Goal: Task Accomplishment & Management: Manage account settings

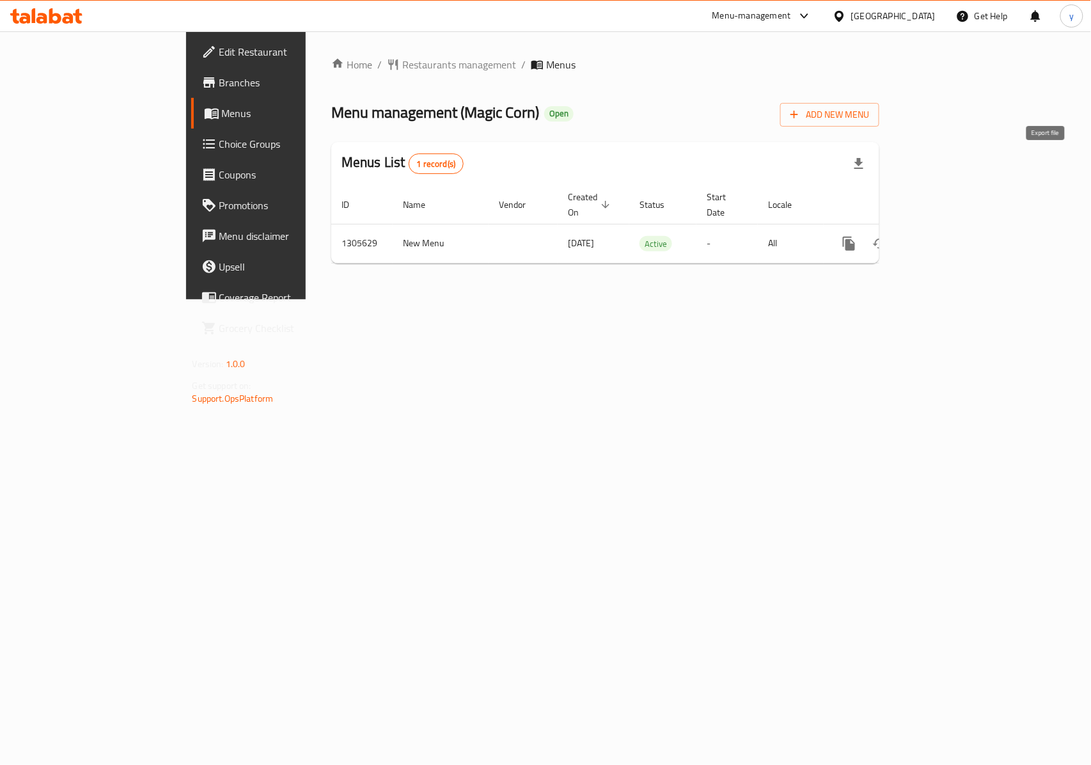
click at [866, 161] on icon "button" at bounding box center [858, 163] width 15 height 15
click at [905, 299] on div "Home / Restaurants management / Menus Menu management ( Magic Corn ) Open Add N…" at bounding box center [605, 165] width 599 height 268
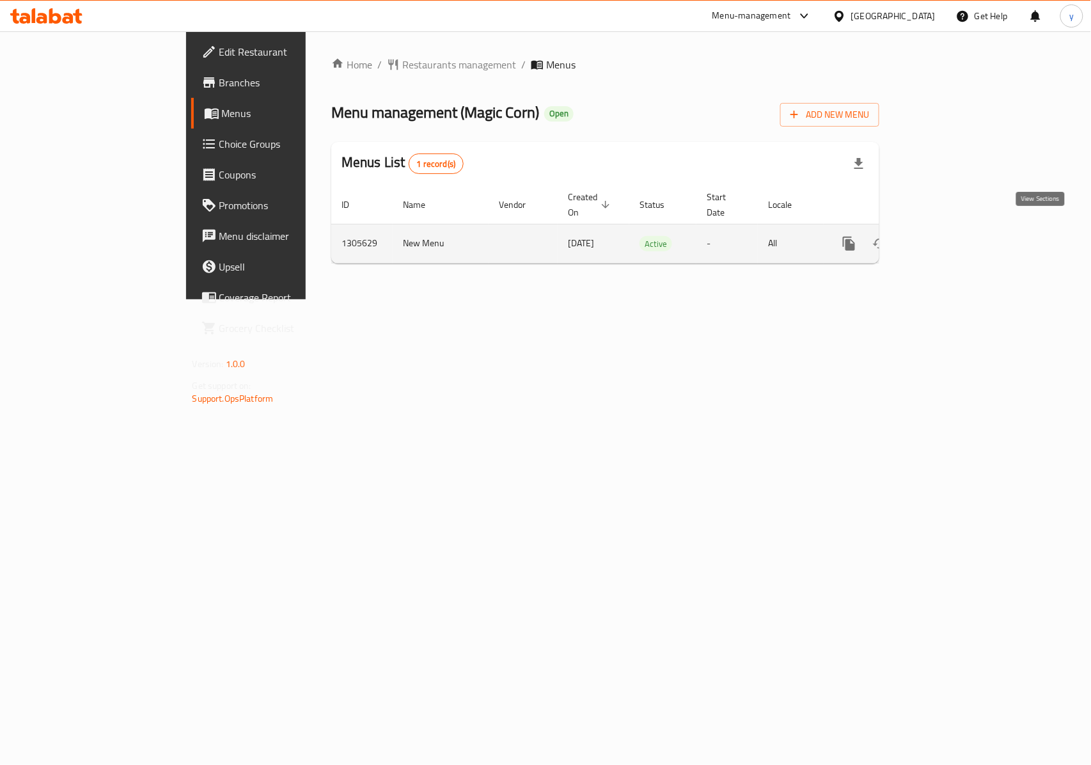
click at [949, 236] on icon "enhanced table" at bounding box center [940, 243] width 15 height 15
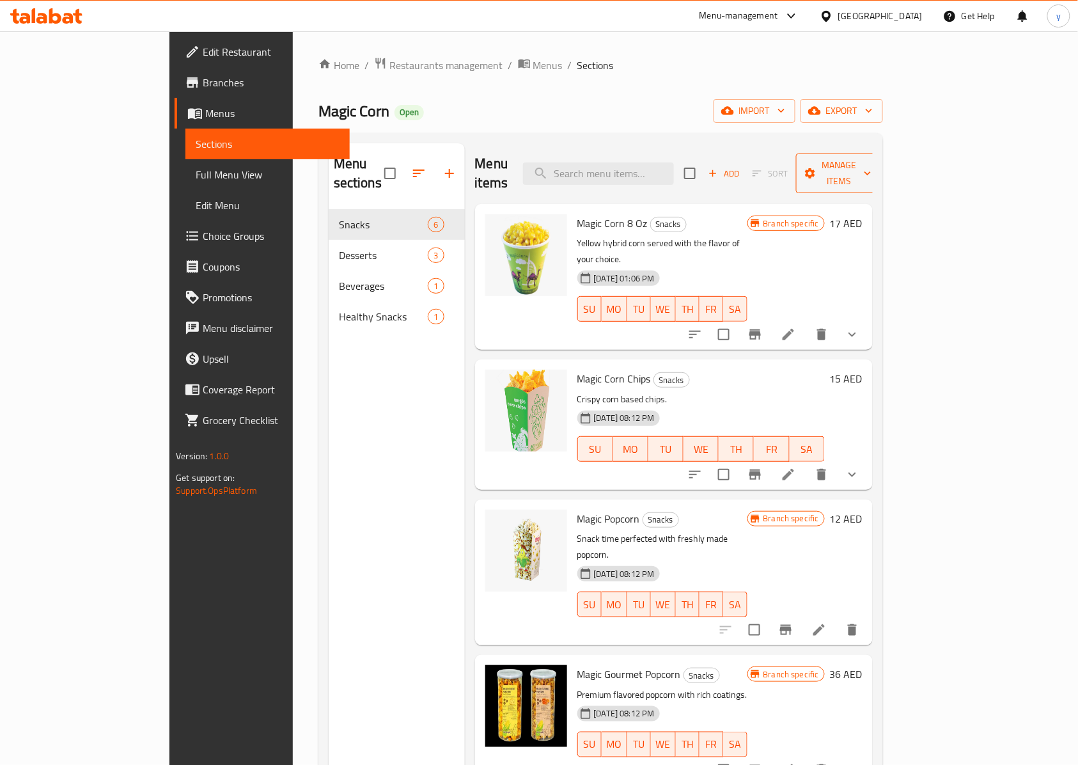
click at [871, 159] on span "Manage items" at bounding box center [838, 173] width 65 height 32
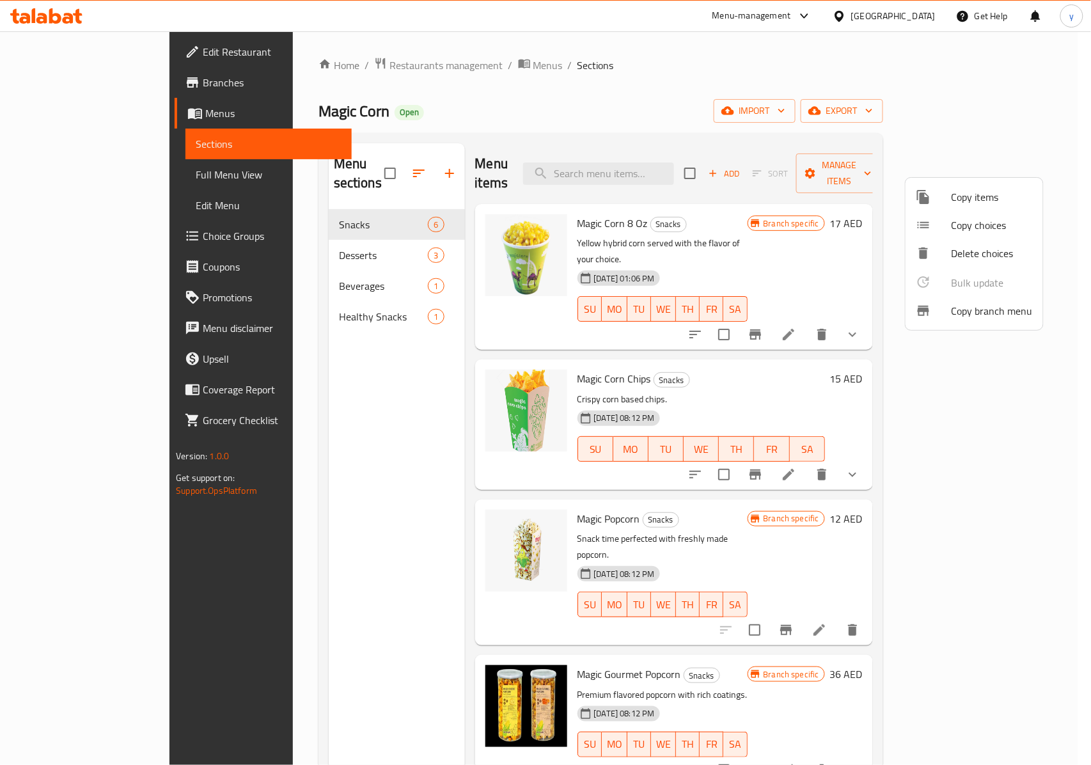
click at [809, 123] on div at bounding box center [545, 382] width 1091 height 765
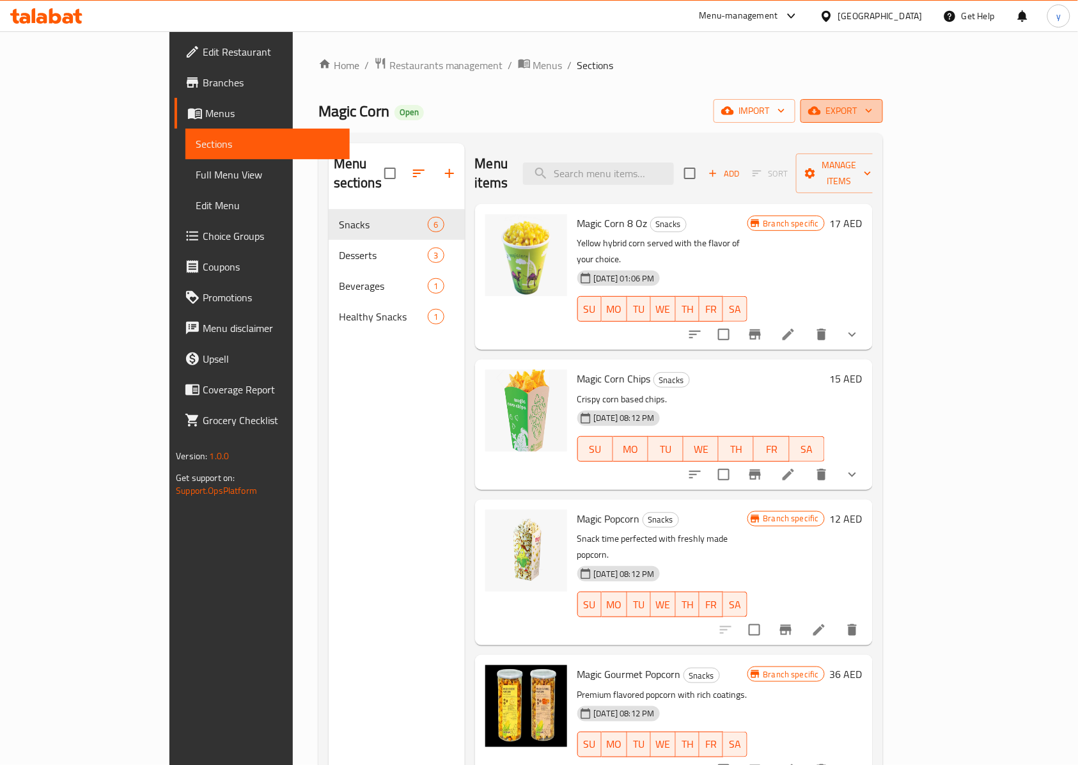
click at [875, 109] on icon "button" at bounding box center [868, 110] width 13 height 13
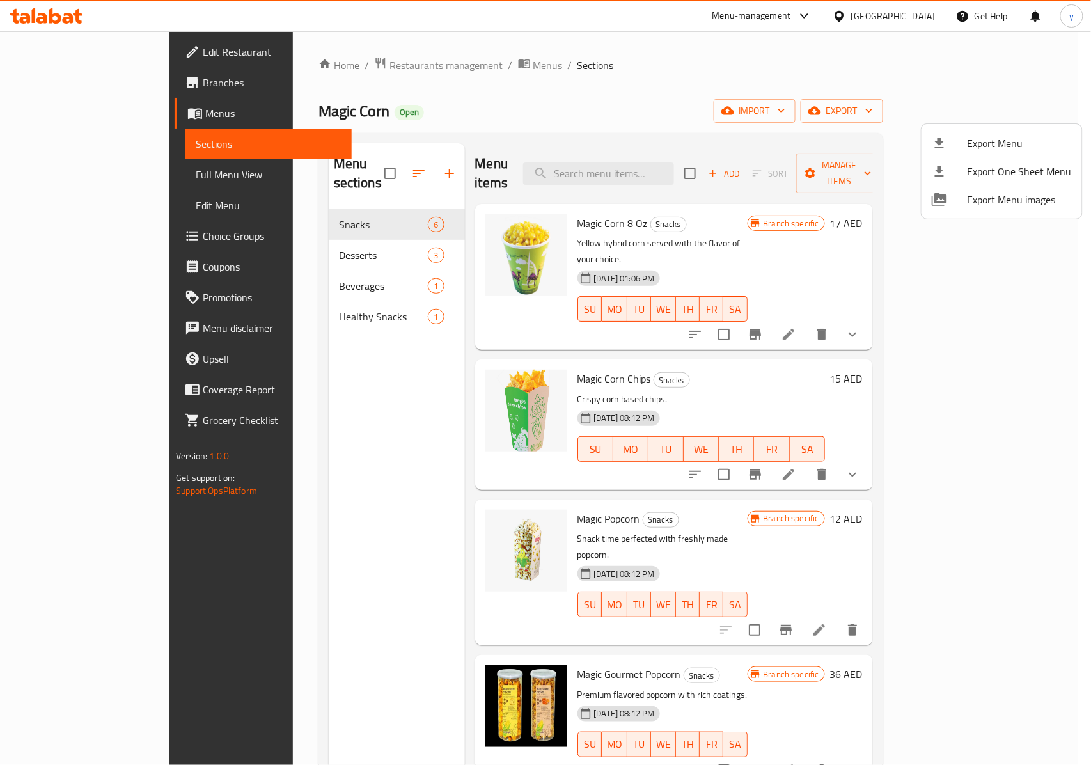
click at [801, 105] on div at bounding box center [545, 382] width 1091 height 765
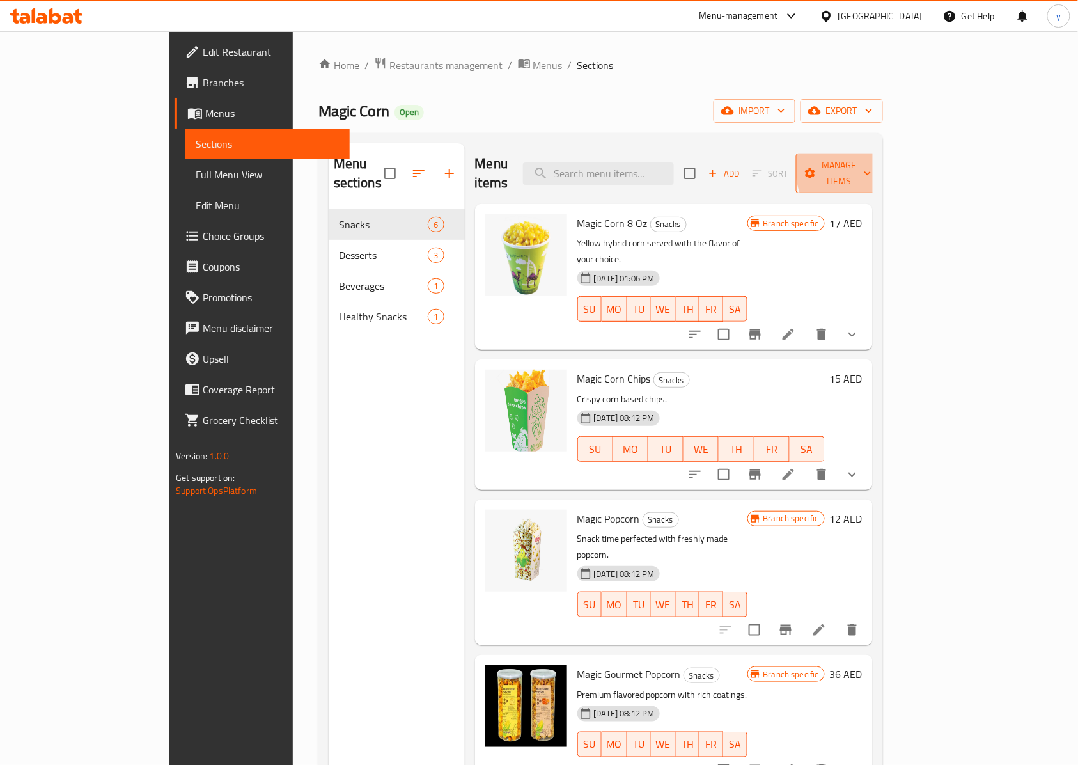
click at [871, 164] on span "Manage items" at bounding box center [838, 173] width 65 height 32
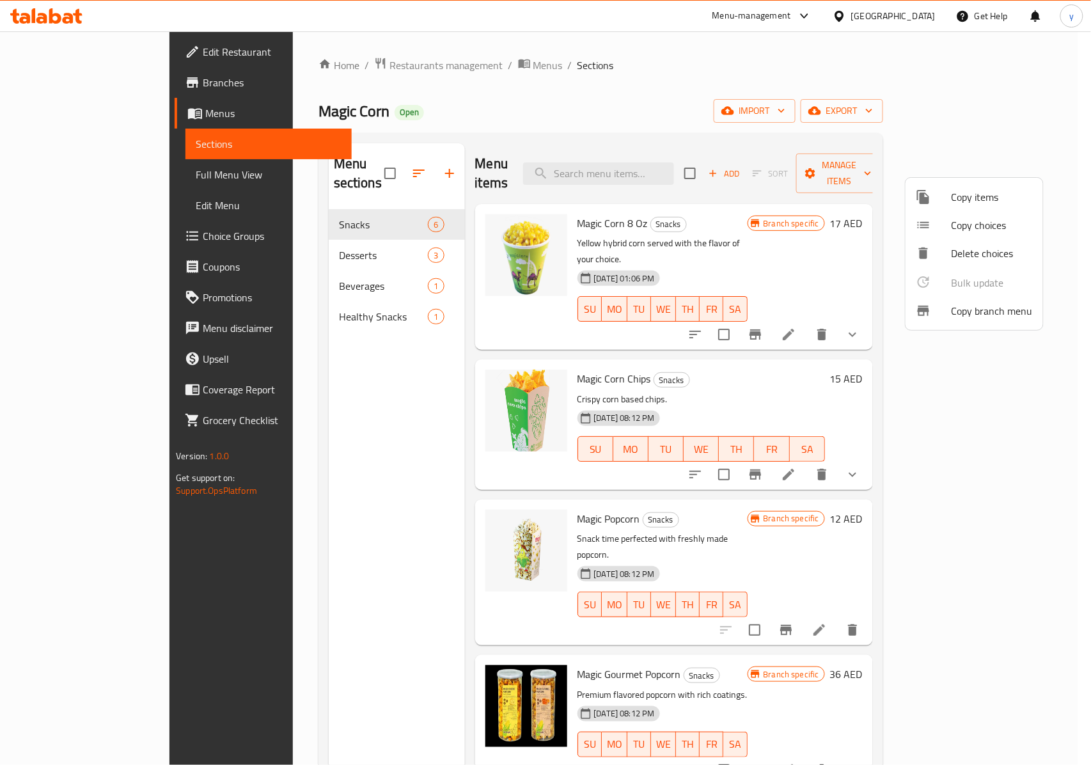
click at [758, 79] on div at bounding box center [545, 382] width 1091 height 765
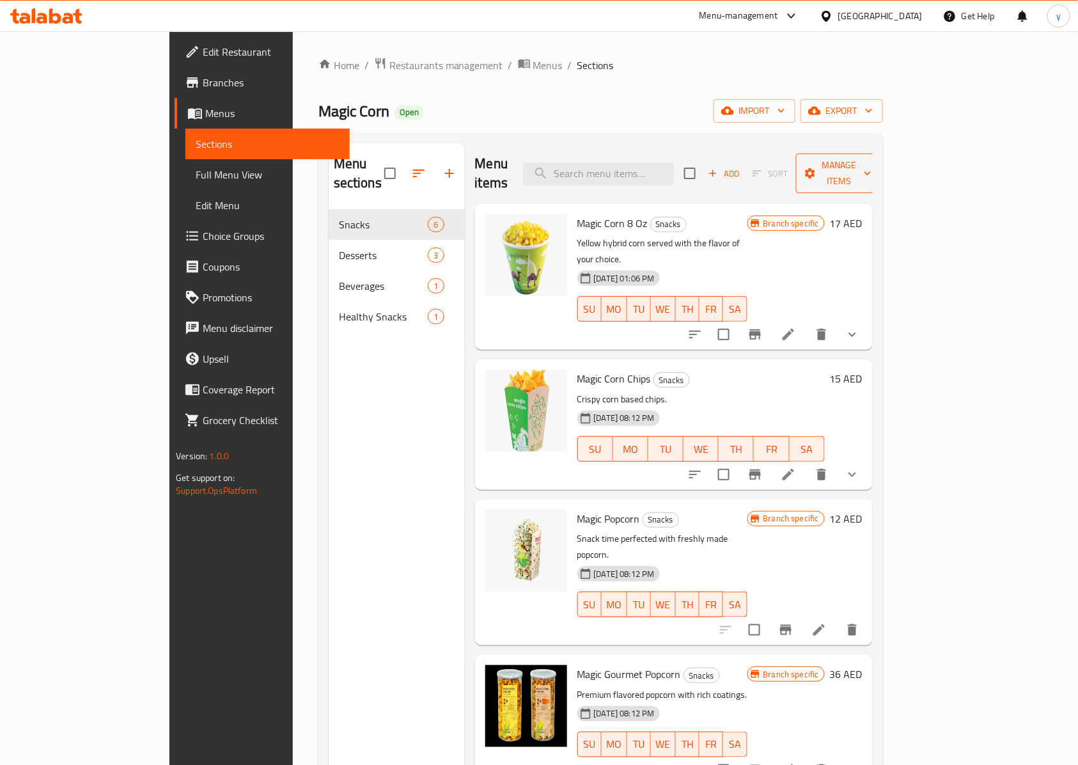
click at [882, 153] on button "Manage items" at bounding box center [839, 173] width 86 height 40
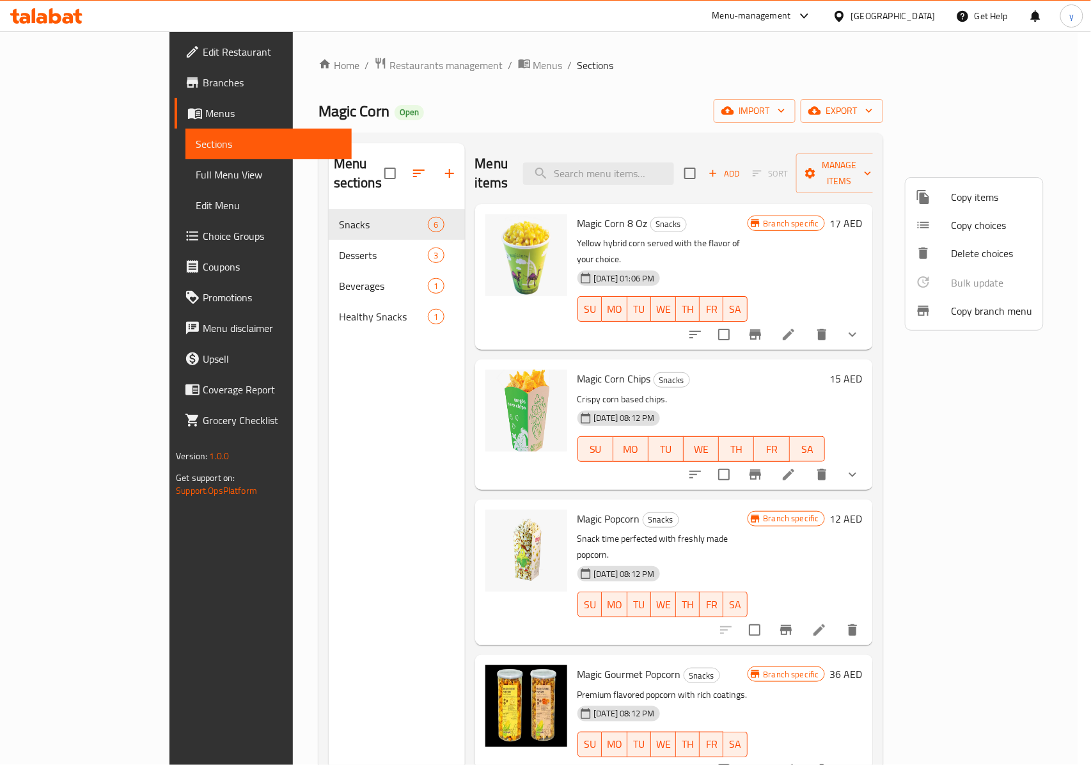
click at [729, 92] on div at bounding box center [545, 382] width 1091 height 765
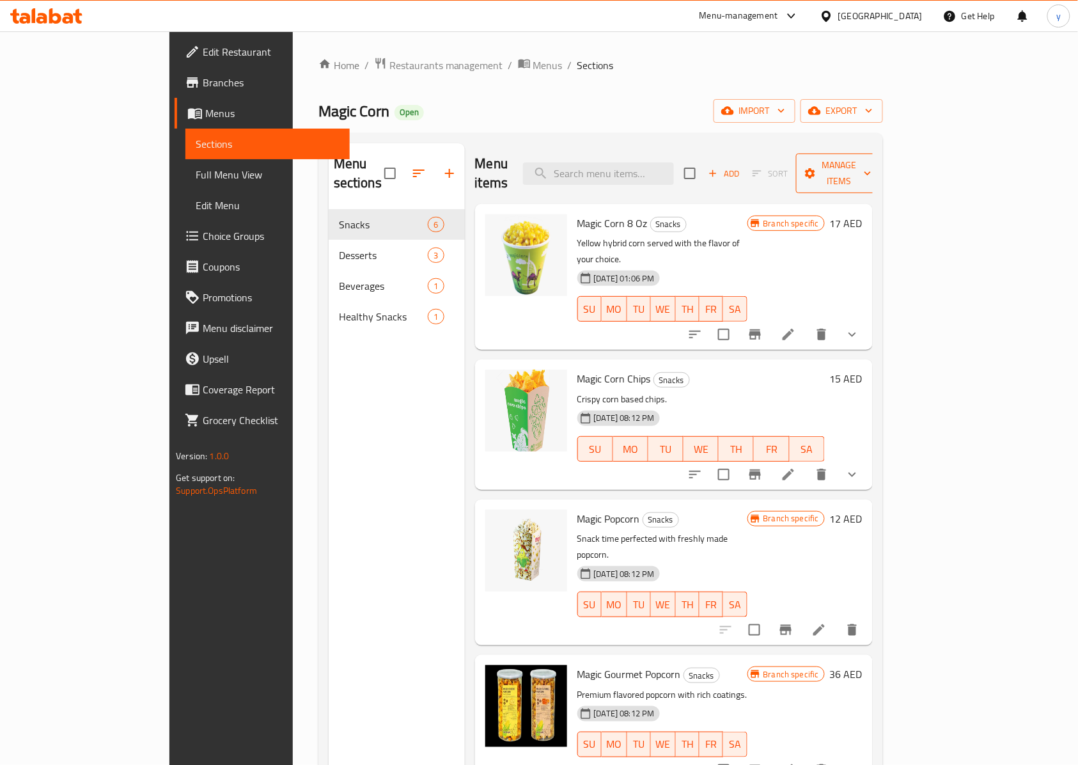
click at [871, 159] on span "Manage items" at bounding box center [838, 173] width 65 height 32
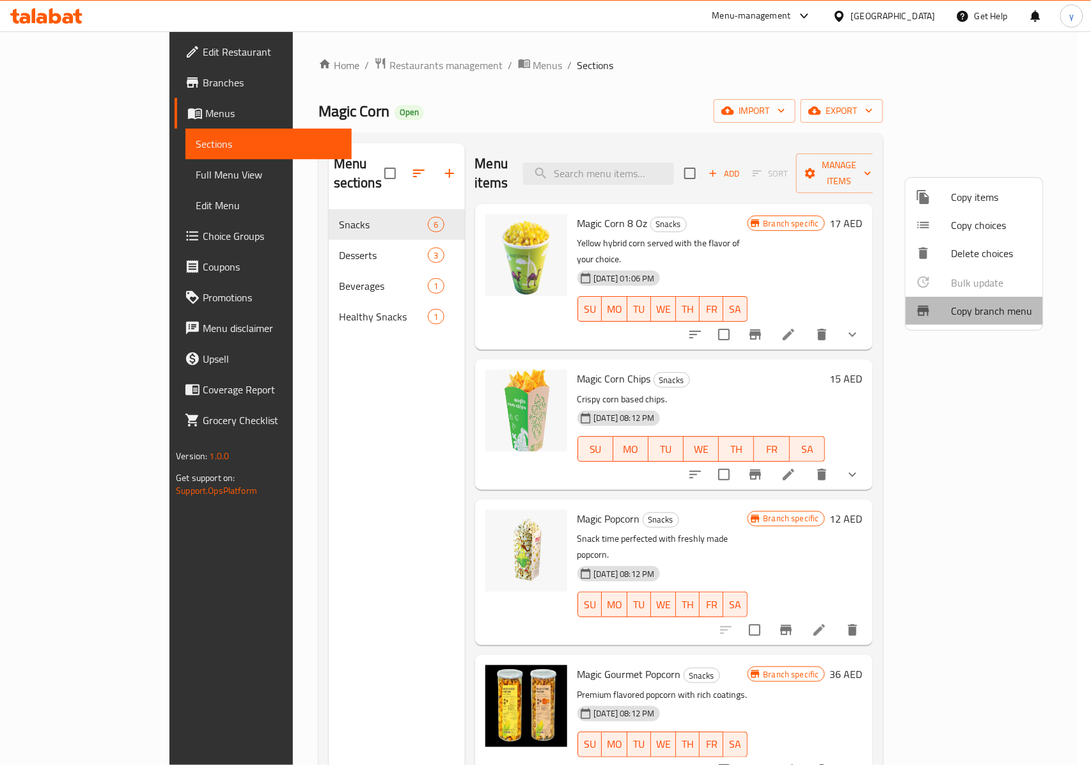
click at [990, 316] on span "Copy branch menu" at bounding box center [991, 310] width 81 height 15
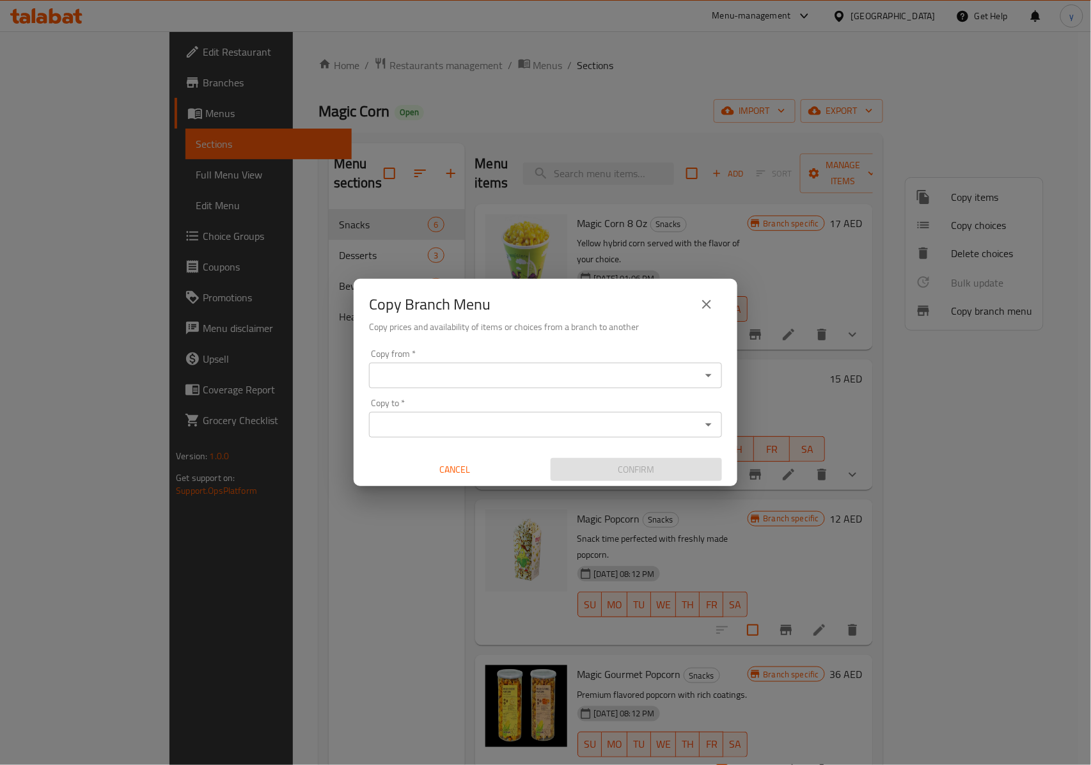
click at [625, 386] on div "Copy from *" at bounding box center [545, 375] width 353 height 26
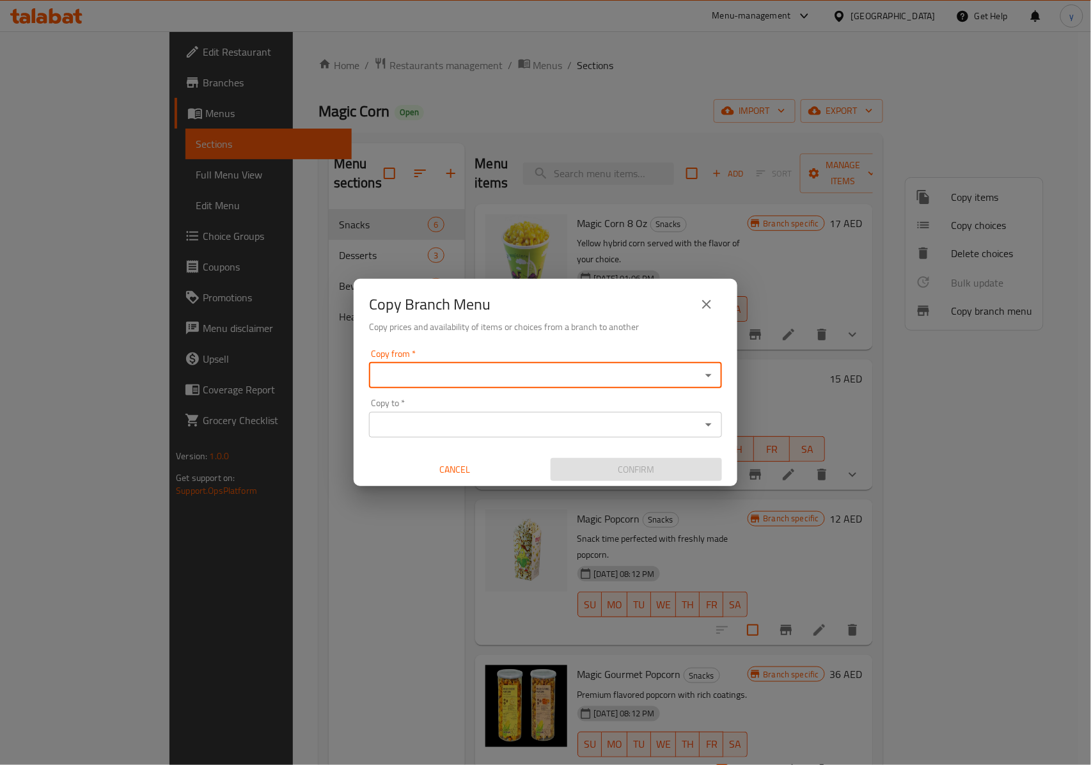
paste input "774087"
type input "774087"
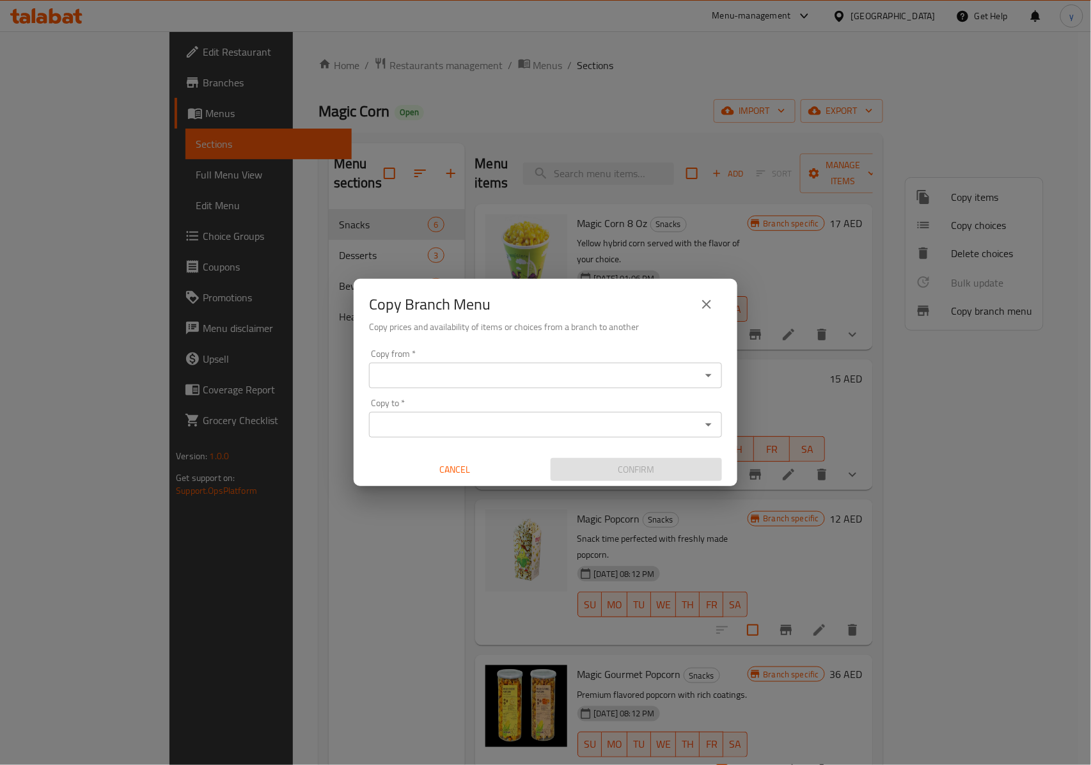
click at [625, 422] on input "Copy to   *" at bounding box center [535, 425] width 324 height 18
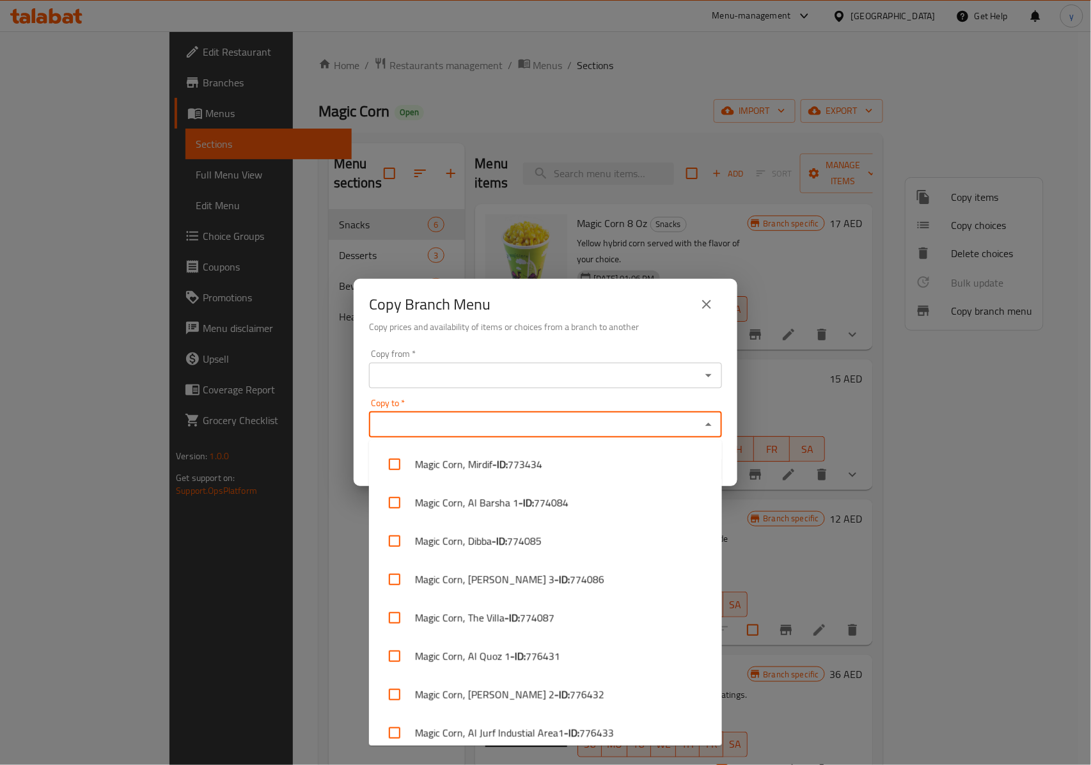
paste input "776432"
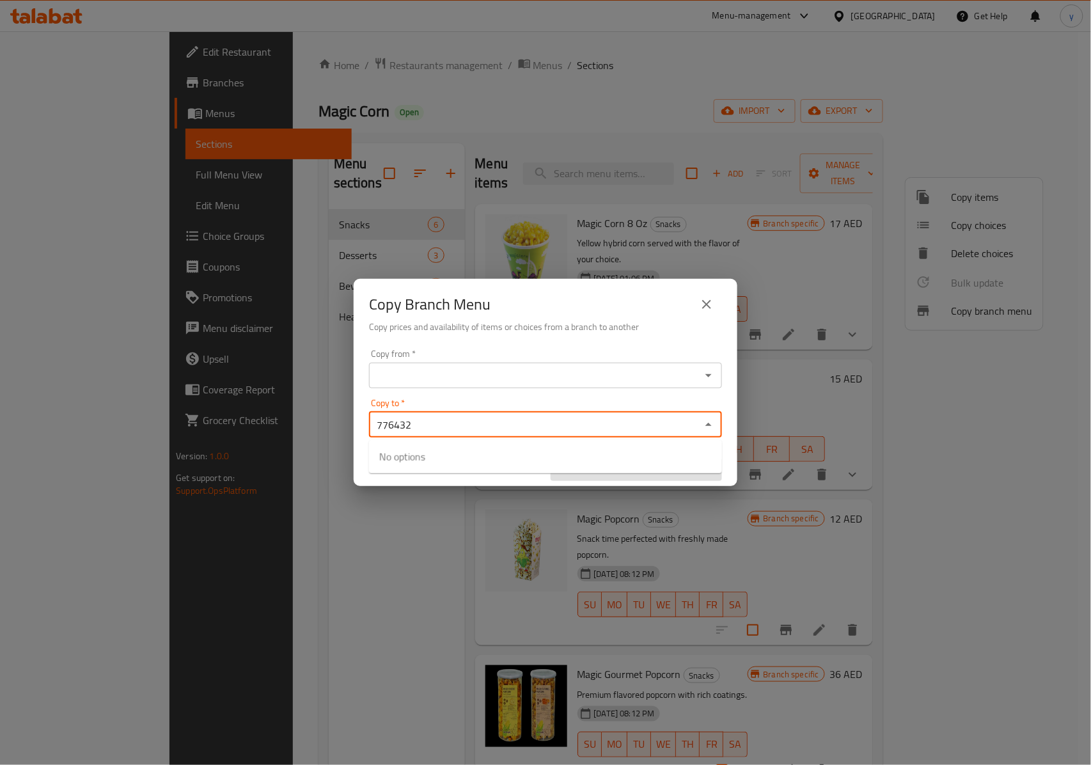
type input "776432"
click at [701, 308] on icon "close" at bounding box center [706, 304] width 15 height 15
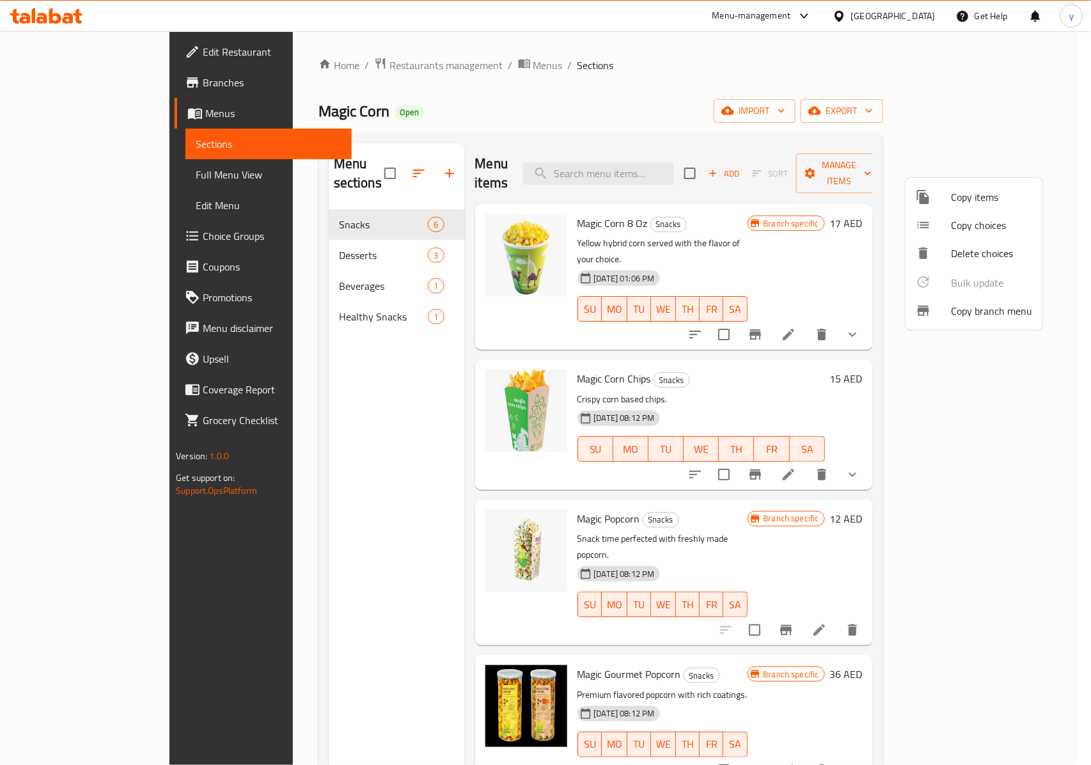
click at [97, 81] on div at bounding box center [545, 382] width 1091 height 765
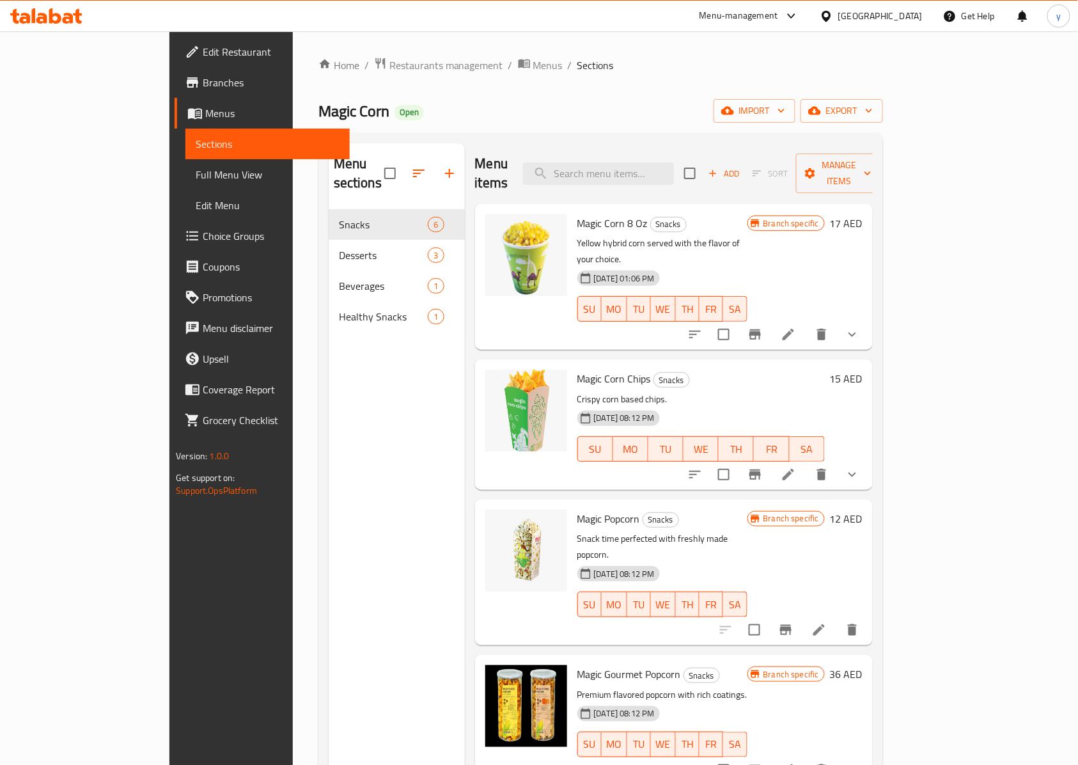
click at [203, 83] on span "Branches" at bounding box center [271, 82] width 137 height 15
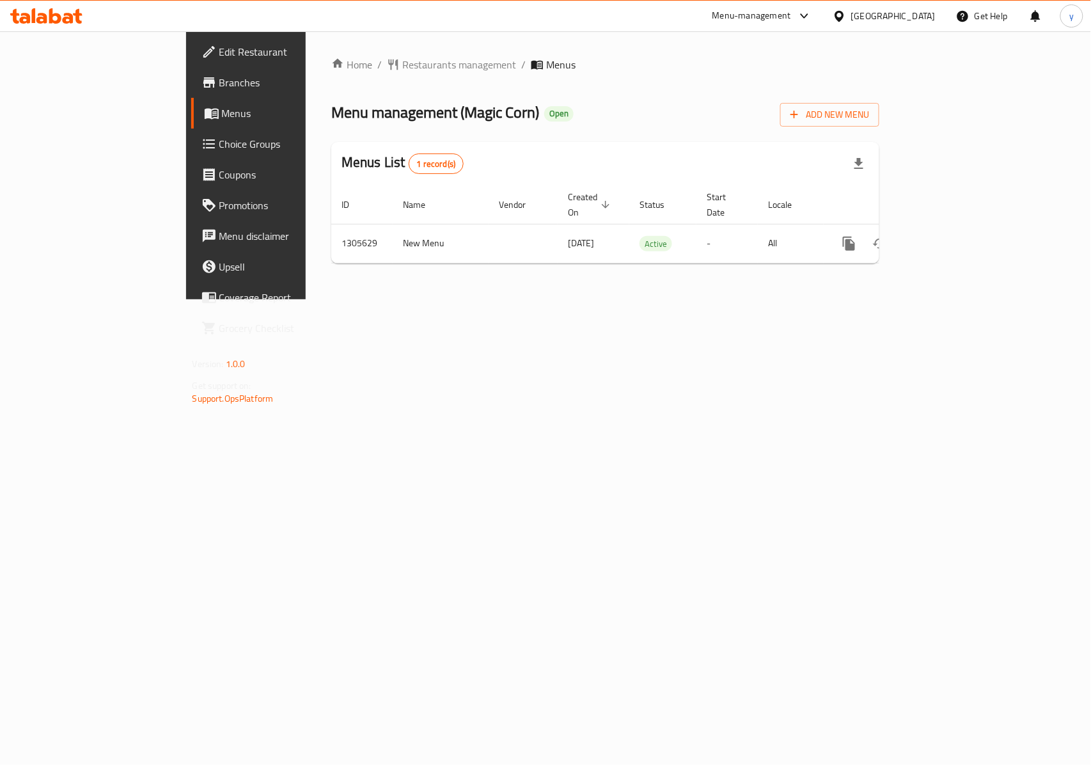
click at [744, 299] on div "Home / Restaurants management / Menus Menu management ( Magic Corn ) Open Add N…" at bounding box center [605, 165] width 599 height 268
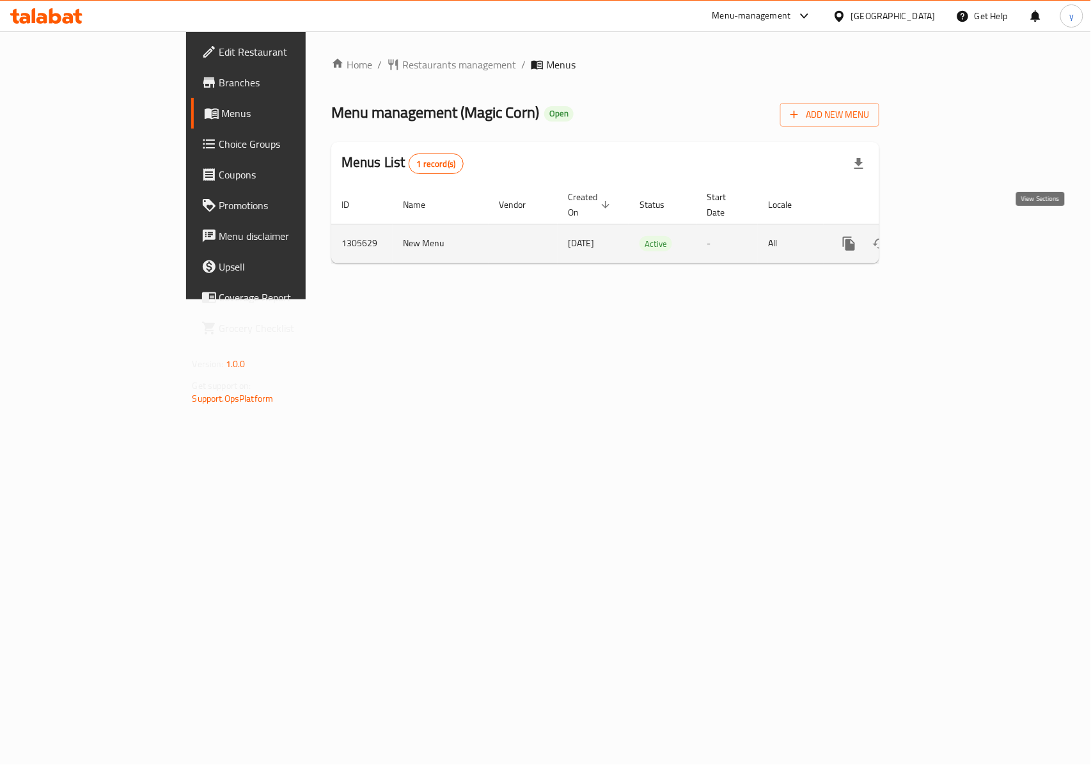
click at [949, 236] on icon "enhanced table" at bounding box center [940, 243] width 15 height 15
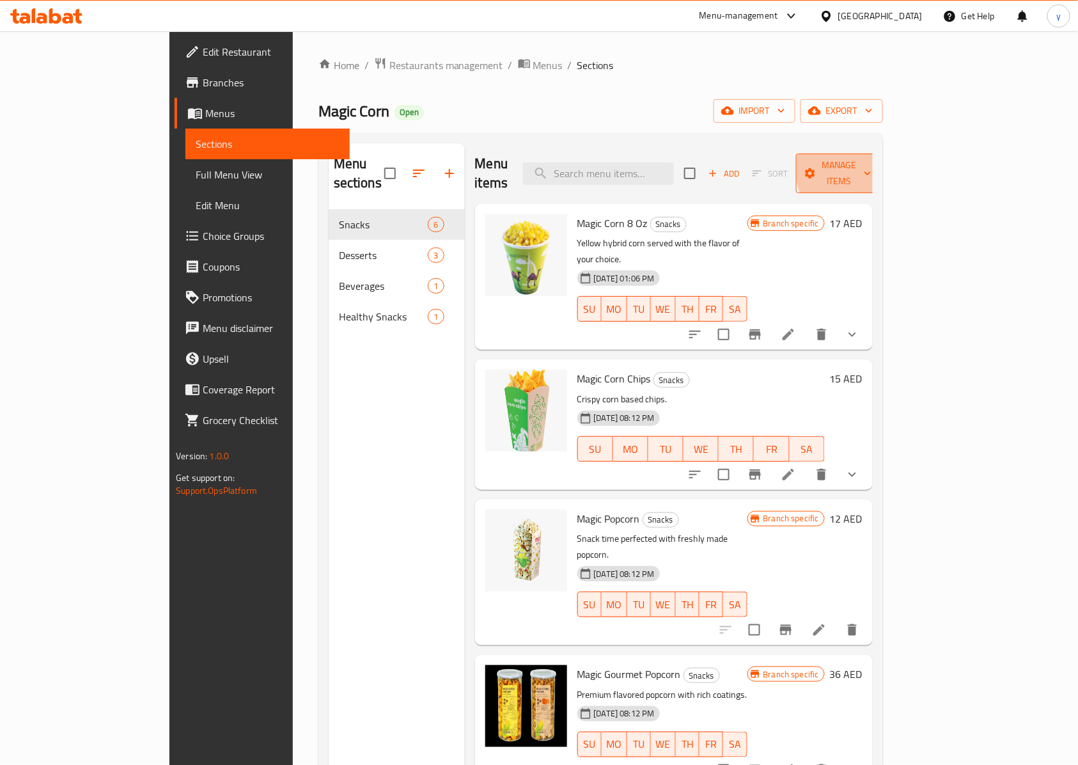
click at [871, 165] on span "Manage items" at bounding box center [838, 173] width 65 height 32
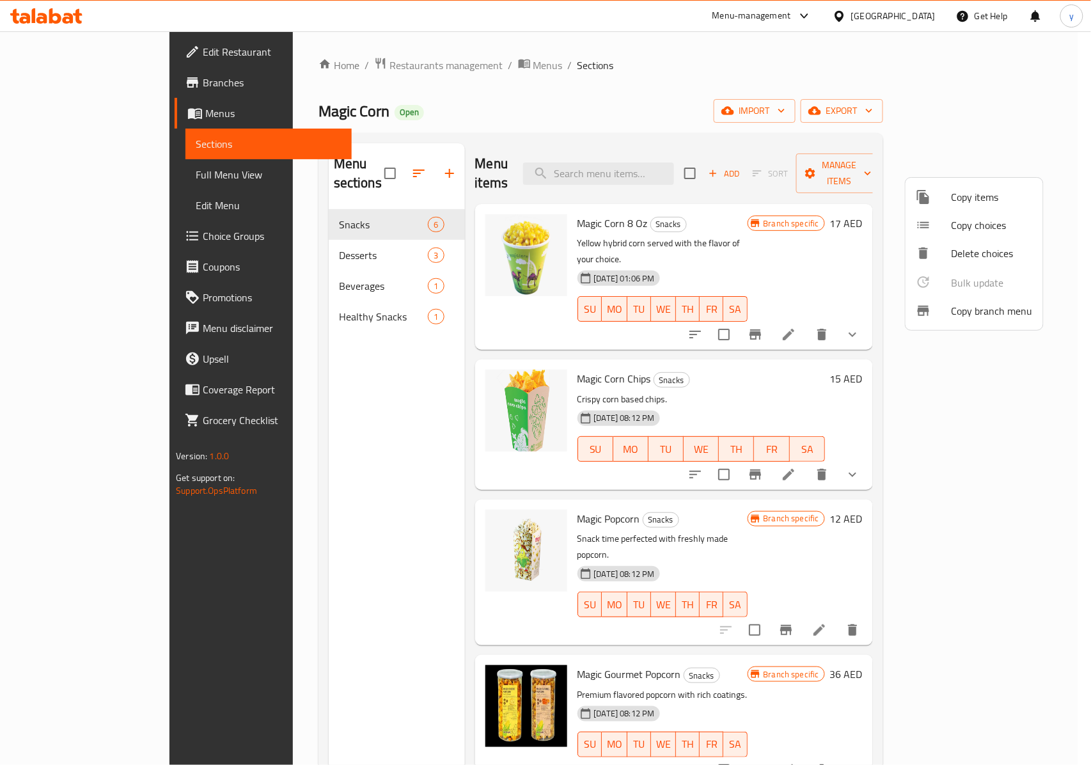
click at [1011, 307] on span "Copy branch menu" at bounding box center [991, 310] width 81 height 15
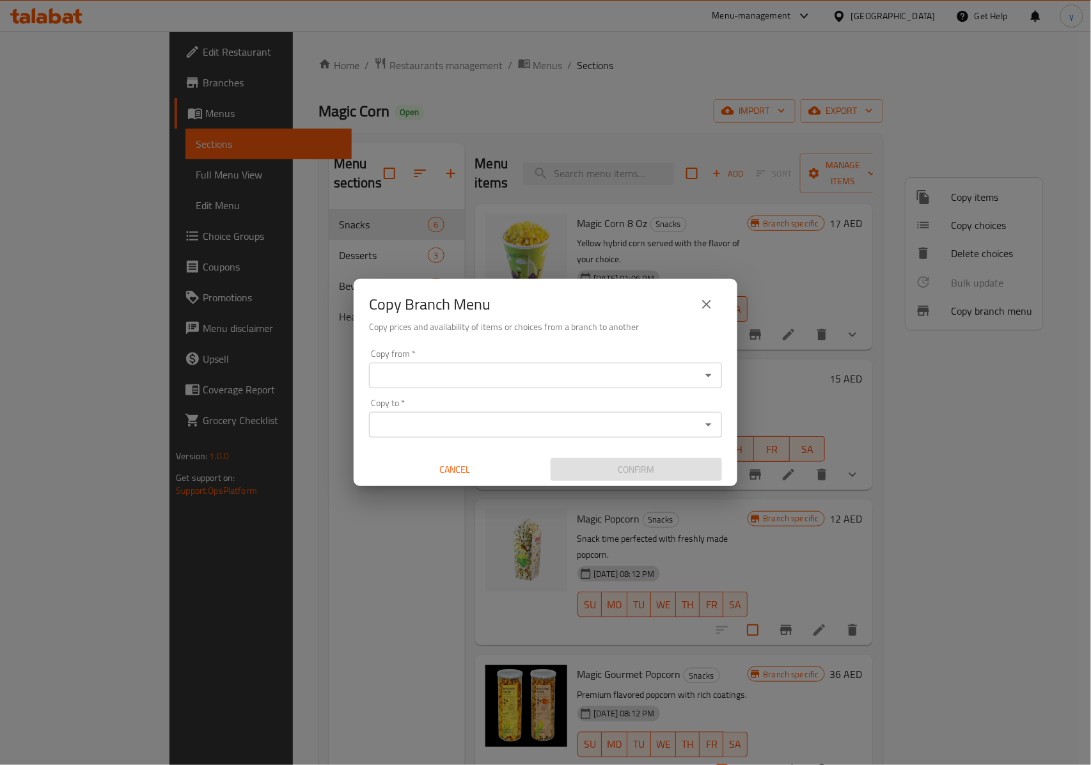
click at [599, 362] on div "Copy from *" at bounding box center [545, 375] width 353 height 26
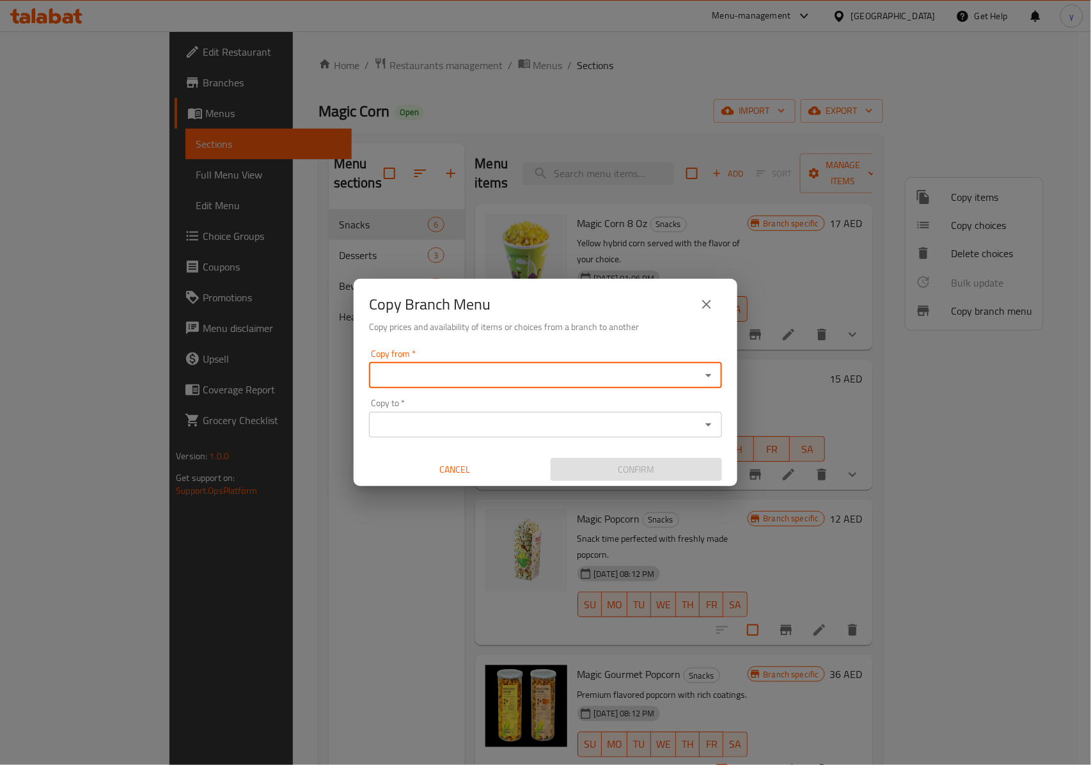
paste input "774087"
type input "774087"
click at [615, 464] on div "Confirm" at bounding box center [636, 470] width 182 height 34
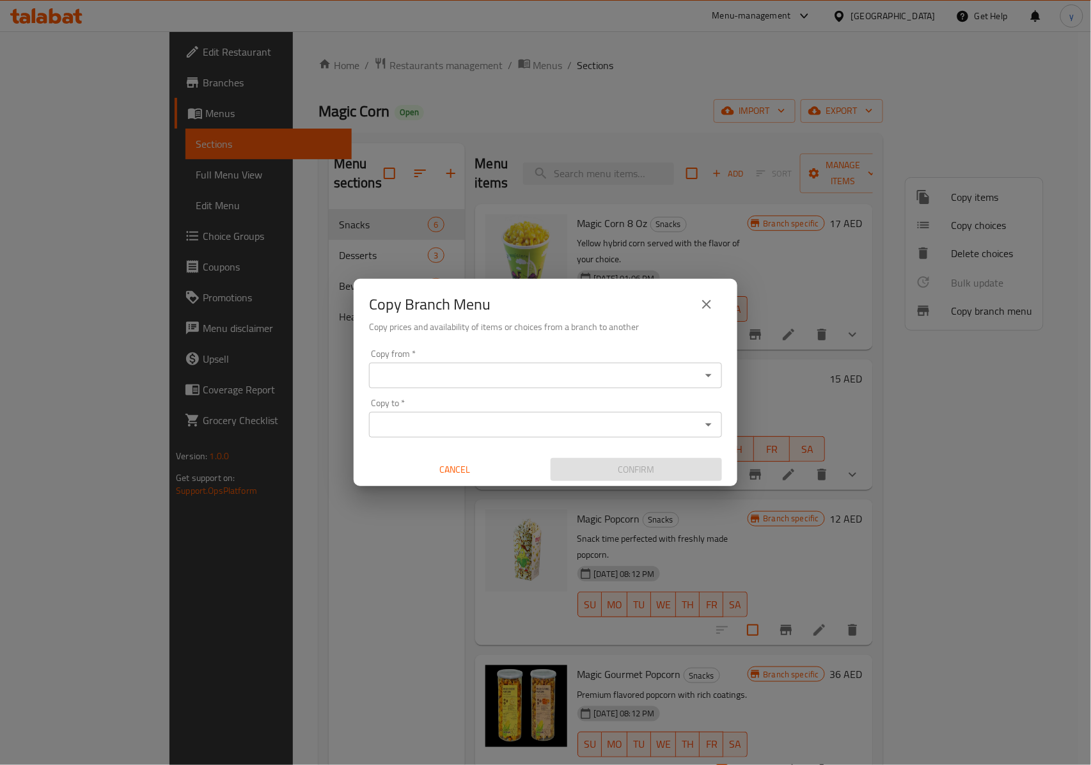
click at [711, 375] on icon "Open" at bounding box center [708, 375] width 15 height 15
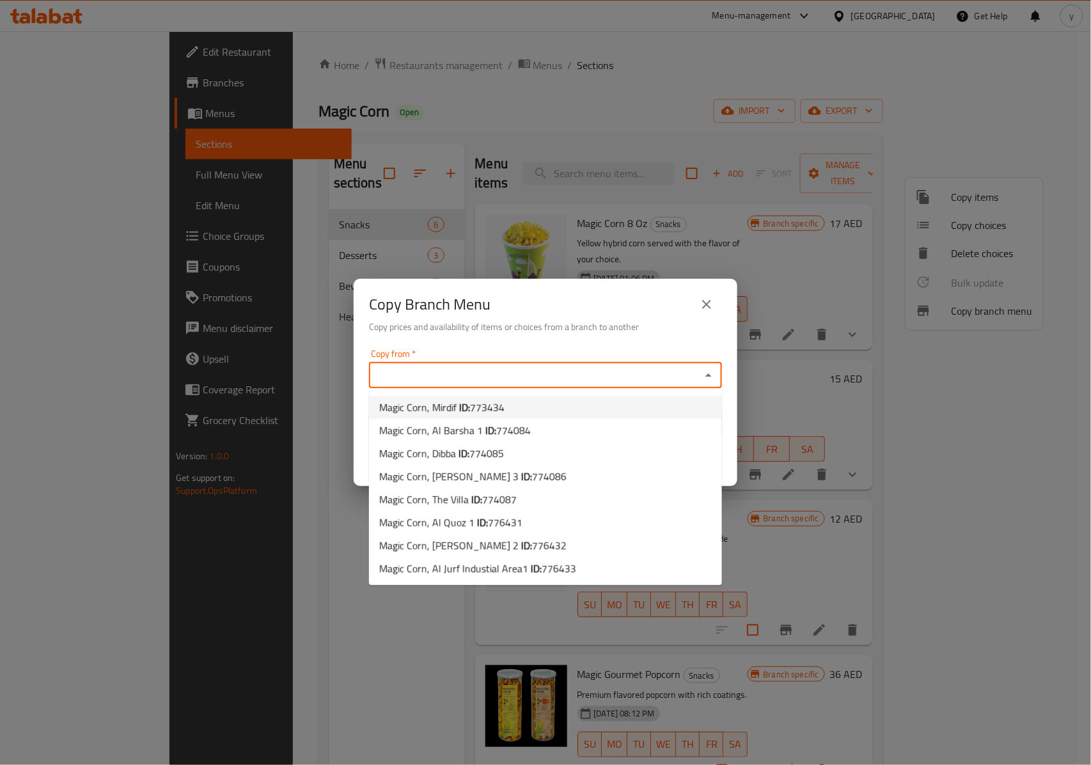
click at [554, 366] on input "Copy from   *" at bounding box center [535, 375] width 324 height 18
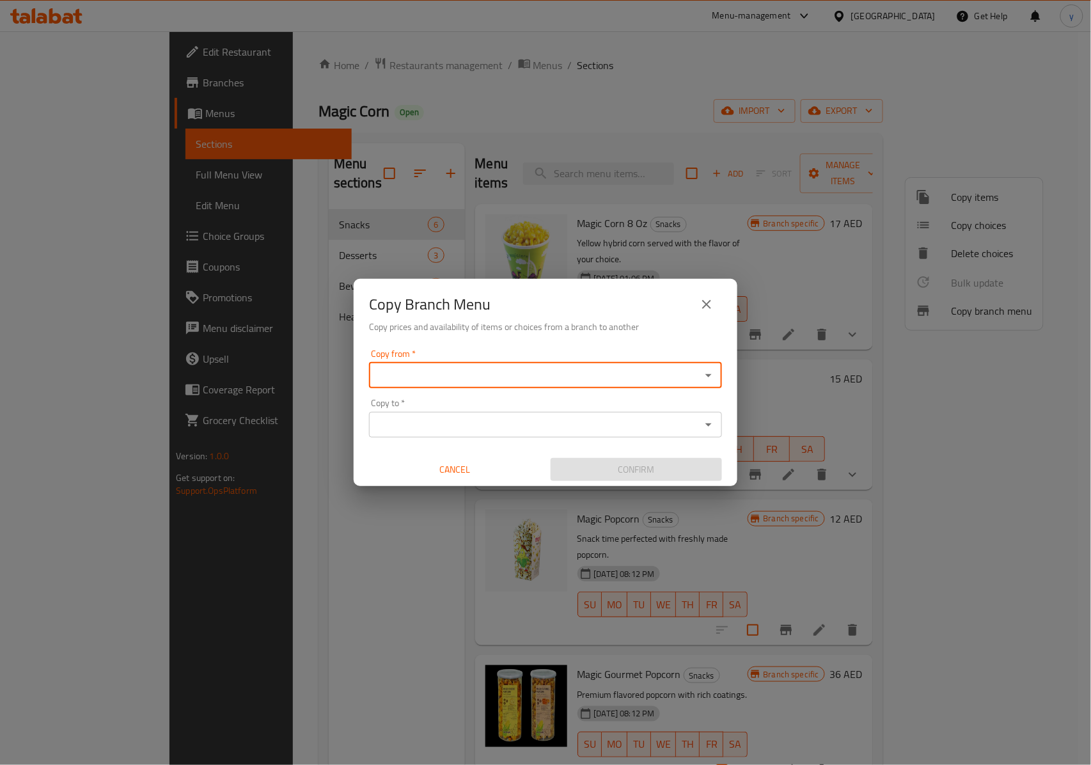
paste input "774087"
type input "7"
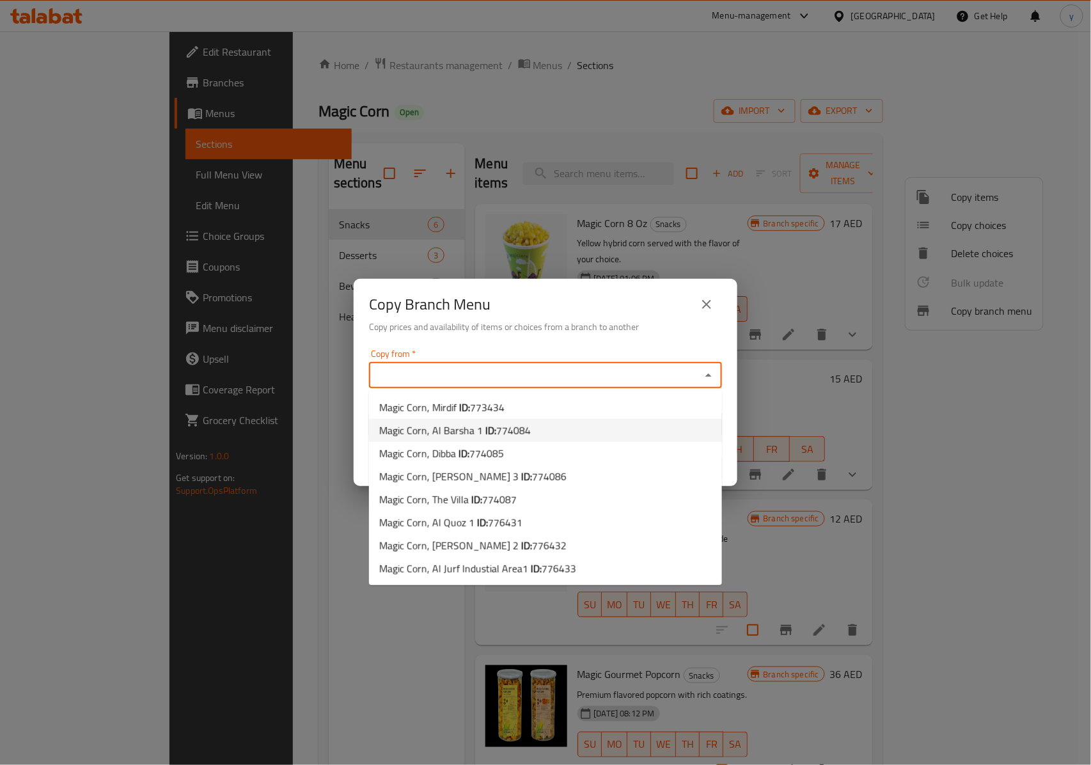
paste input "774087"
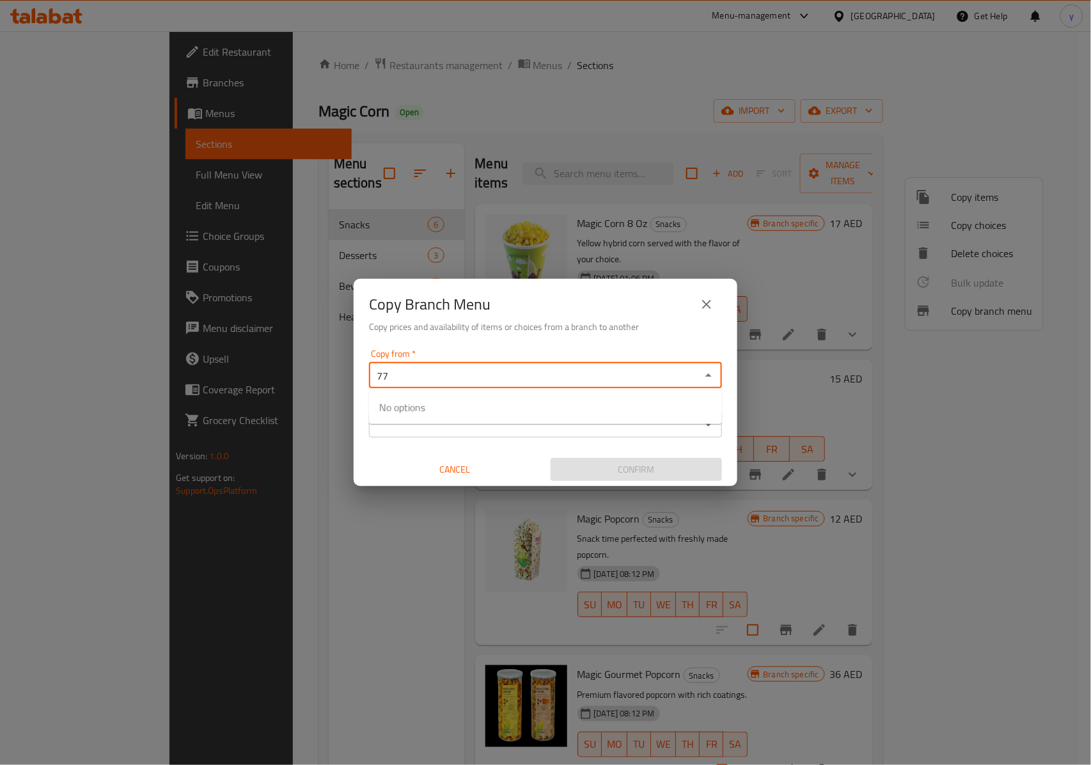
type input "7"
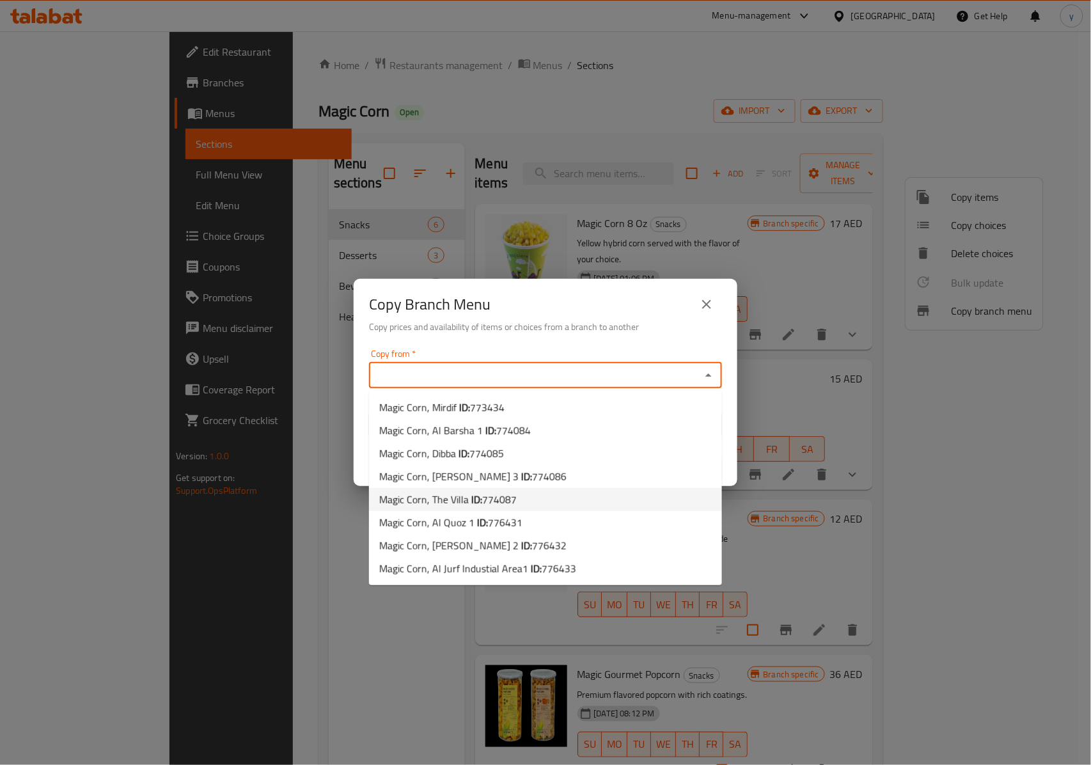
click at [574, 495] on li "Magic Corn, The Villa ID: 774087" at bounding box center [545, 499] width 353 height 23
type input "Magic Corn, The Villa"
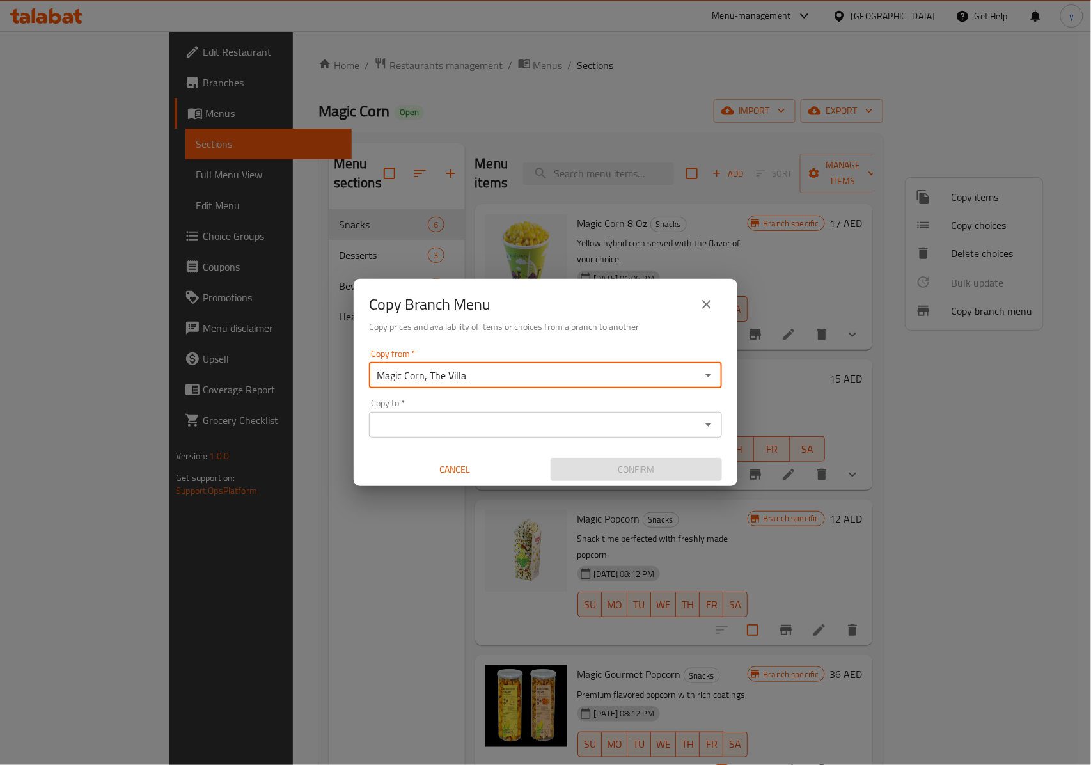
click at [653, 425] on input "Copy to   *" at bounding box center [535, 425] width 324 height 18
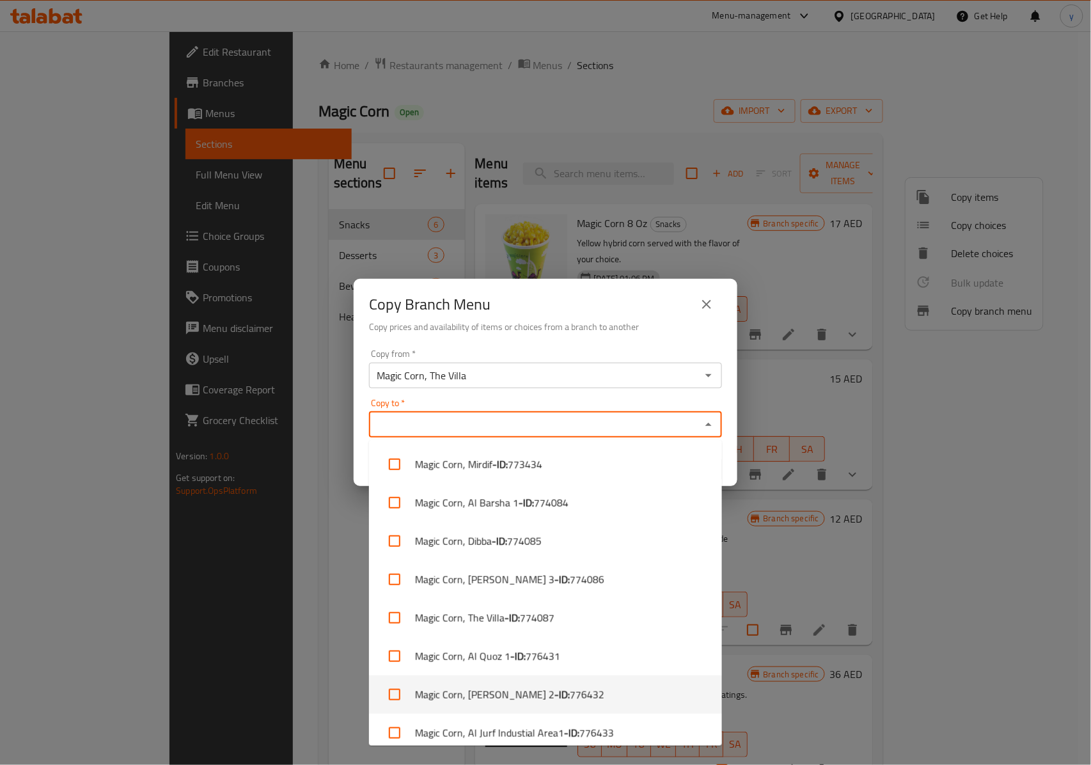
click at [586, 701] on li "Magic Corn, Al Nuaimia 2 - ID: 776432" at bounding box center [545, 694] width 353 height 38
checkbox input "true"
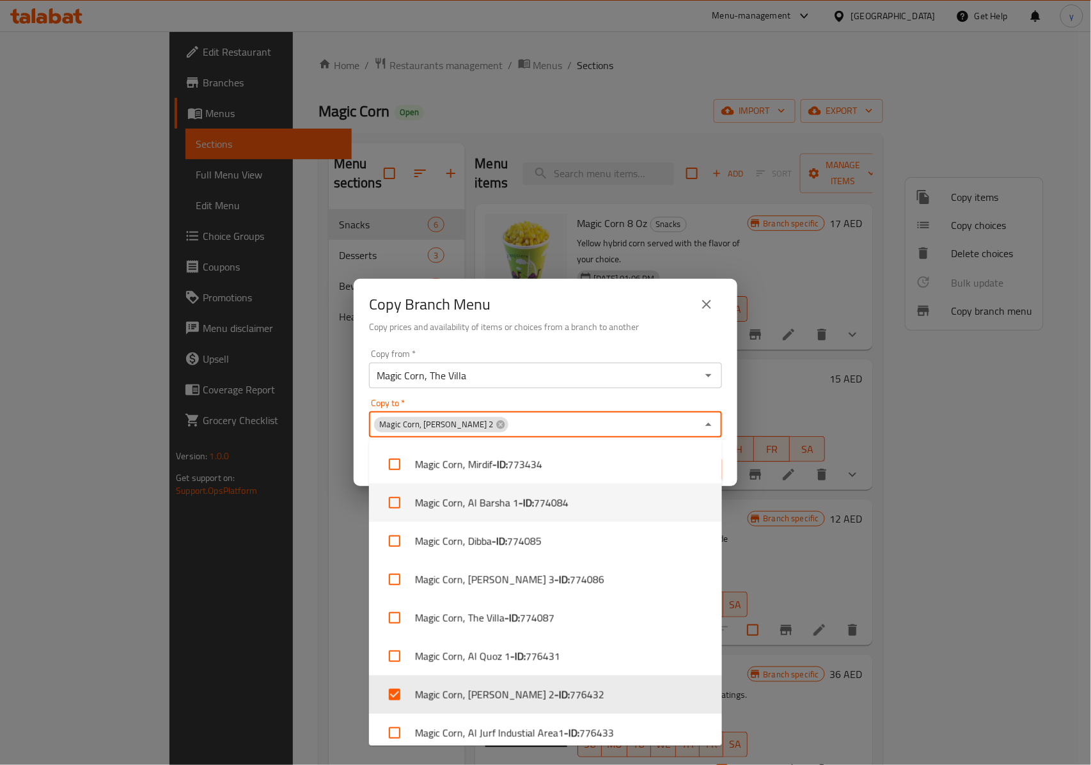
click at [658, 336] on div "Copy Branch Menu Copy prices and availability of items or choices from a branch…" at bounding box center [546, 311] width 384 height 65
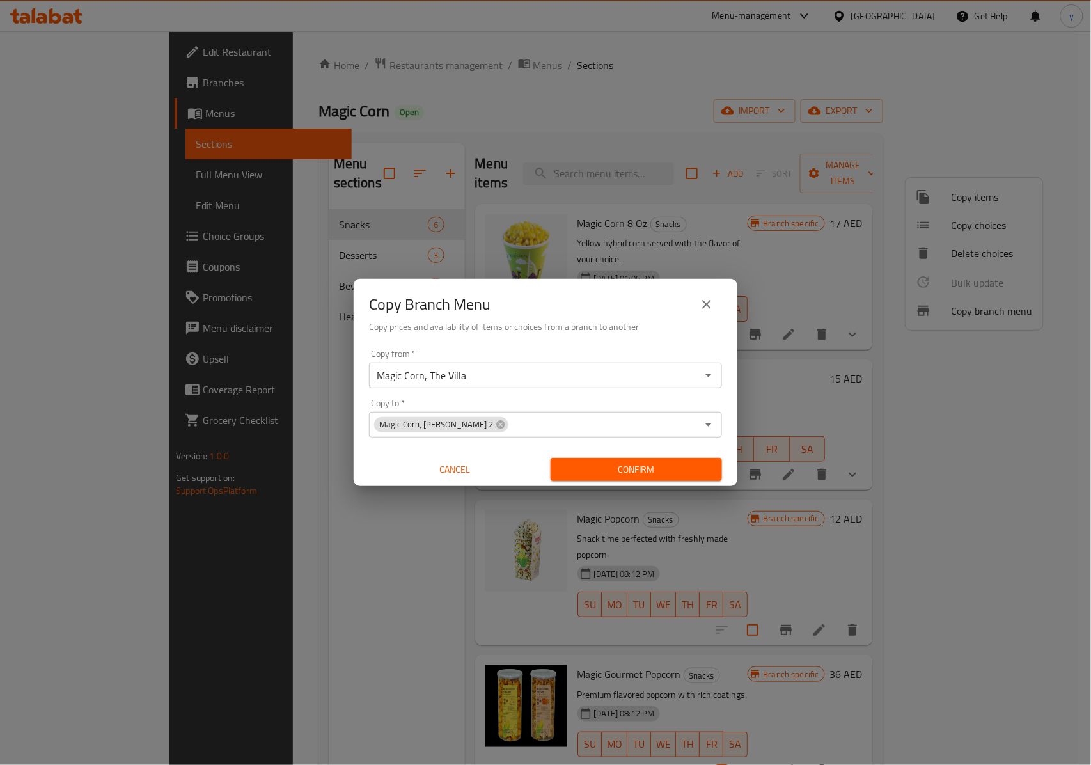
click at [651, 471] on span "Confirm" at bounding box center [636, 470] width 151 height 16
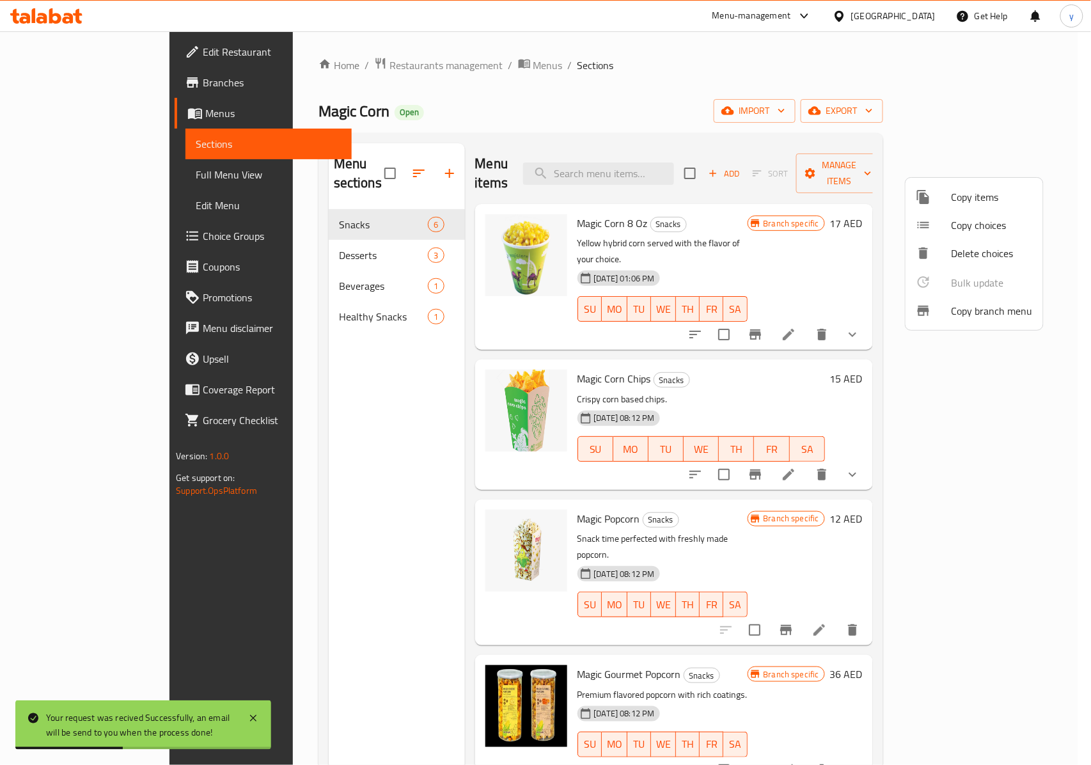
click at [95, 80] on div at bounding box center [545, 382] width 1091 height 765
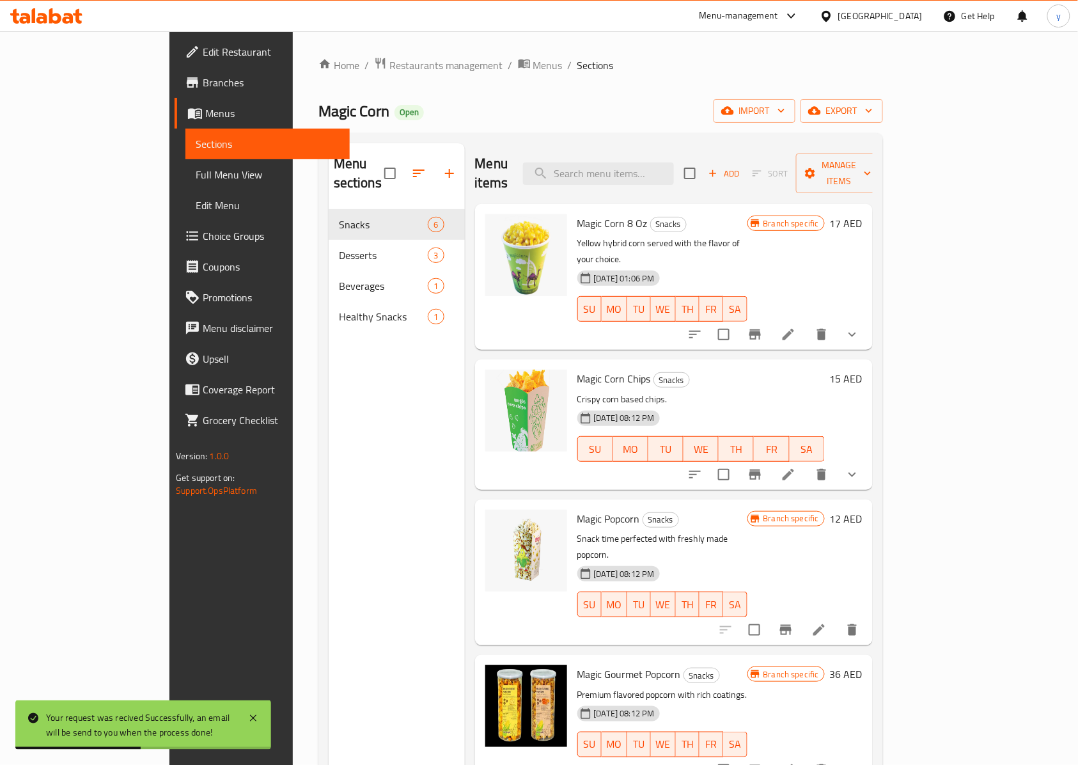
click at [203, 80] on span "Branches" at bounding box center [271, 82] width 137 height 15
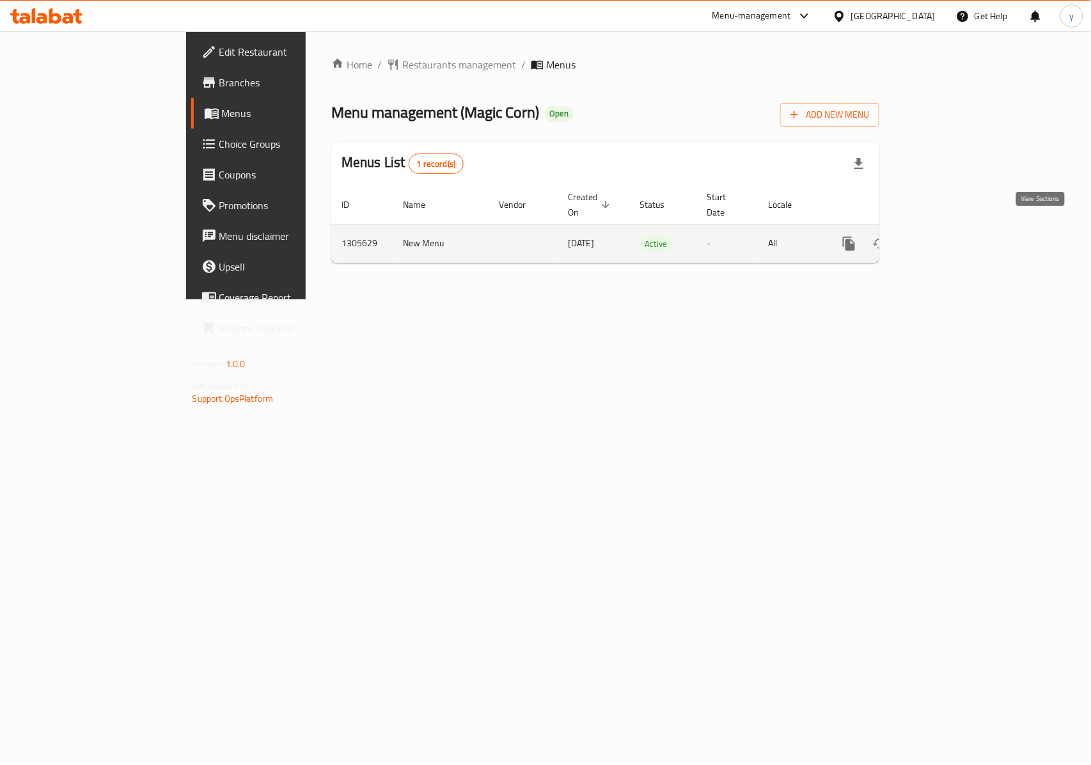
click at [949, 236] on icon "enhanced table" at bounding box center [940, 243] width 15 height 15
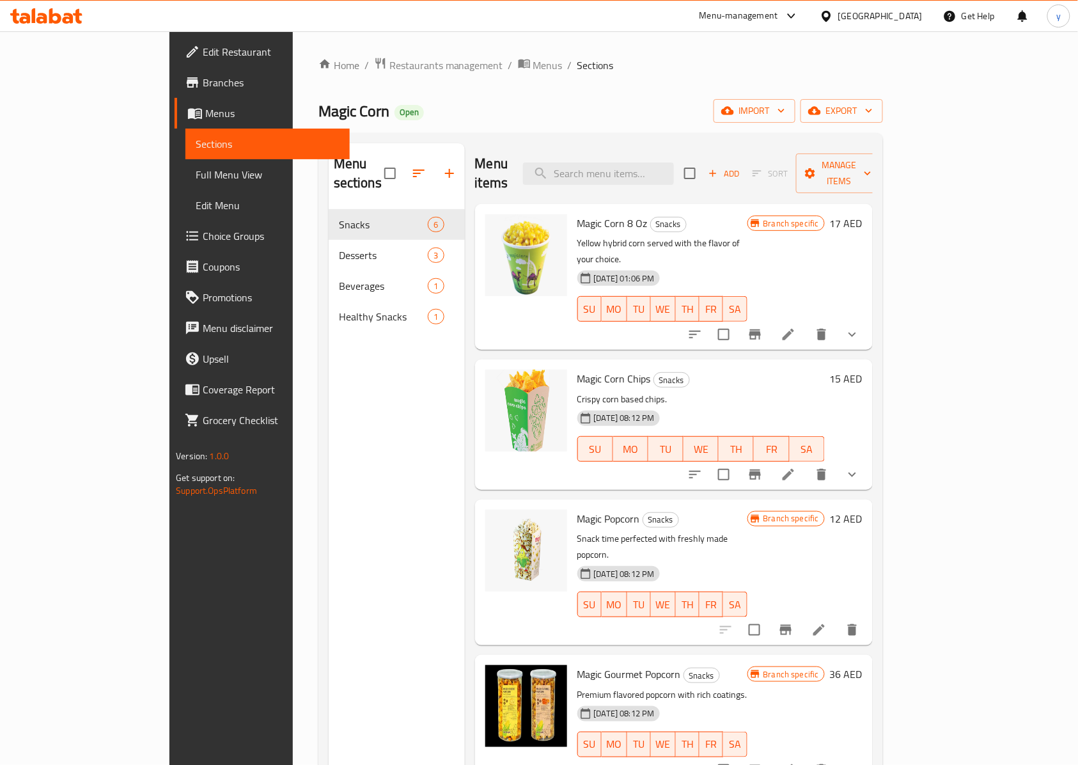
click at [196, 171] on span "Full Menu View" at bounding box center [268, 174] width 144 height 15
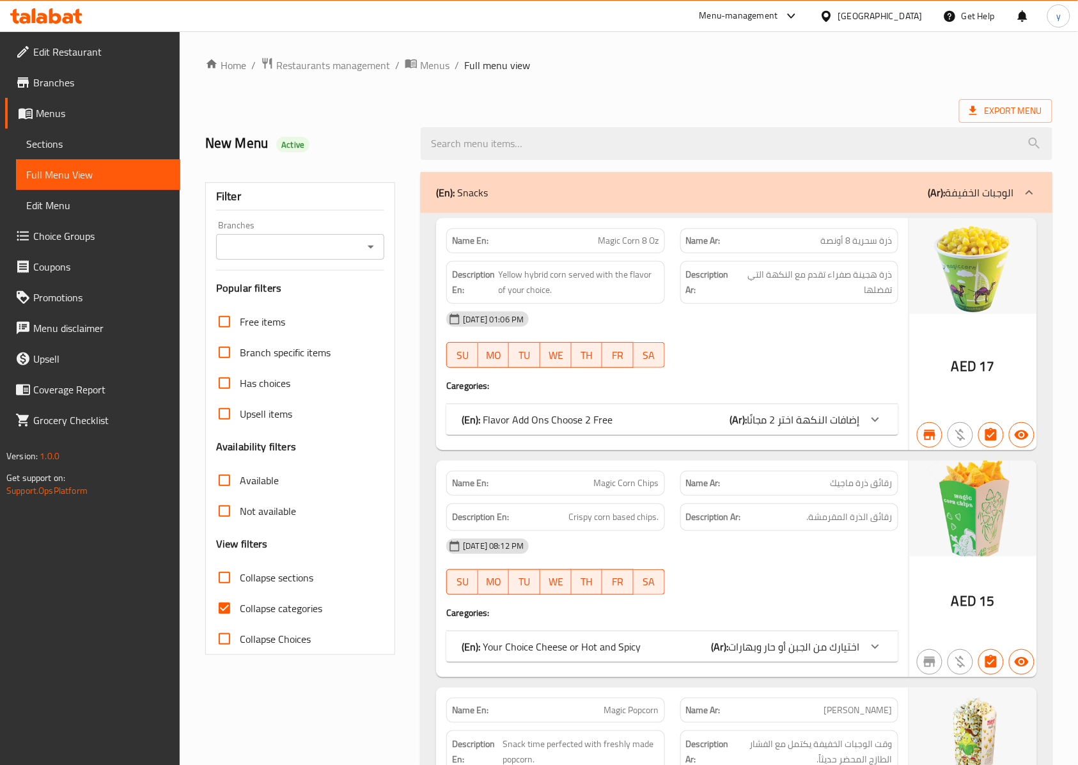
click at [228, 605] on input "Collapse categories" at bounding box center [224, 608] width 31 height 31
checkbox input "false"
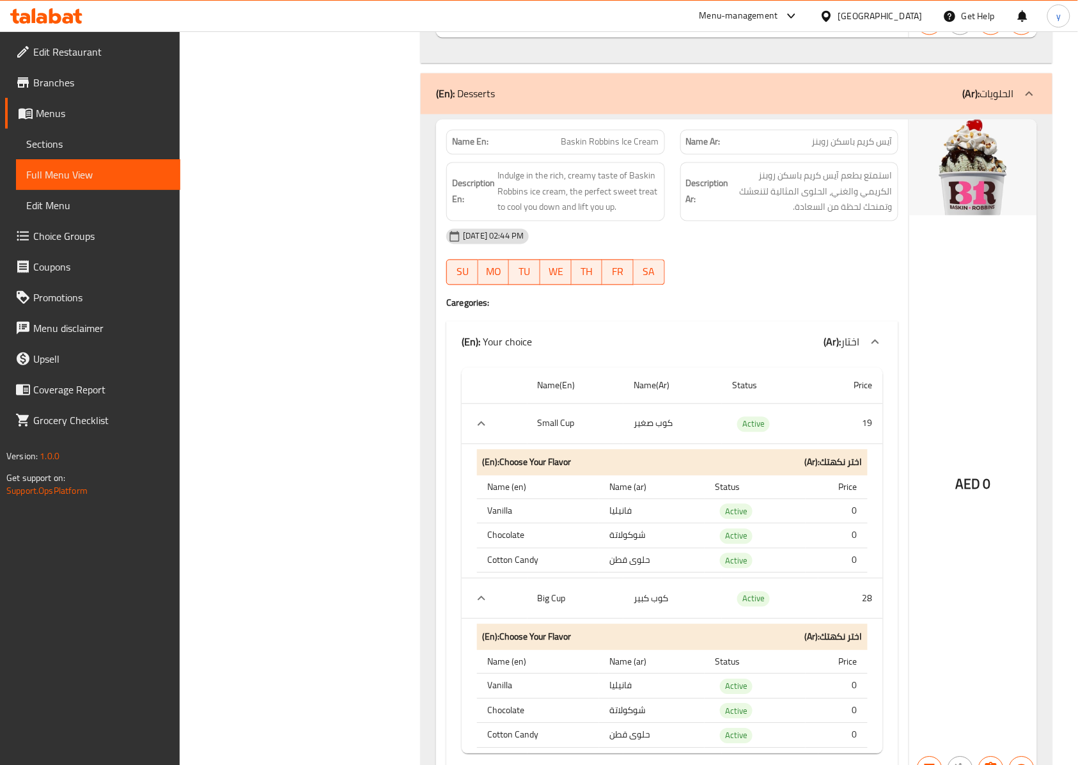
scroll to position [2163, 0]
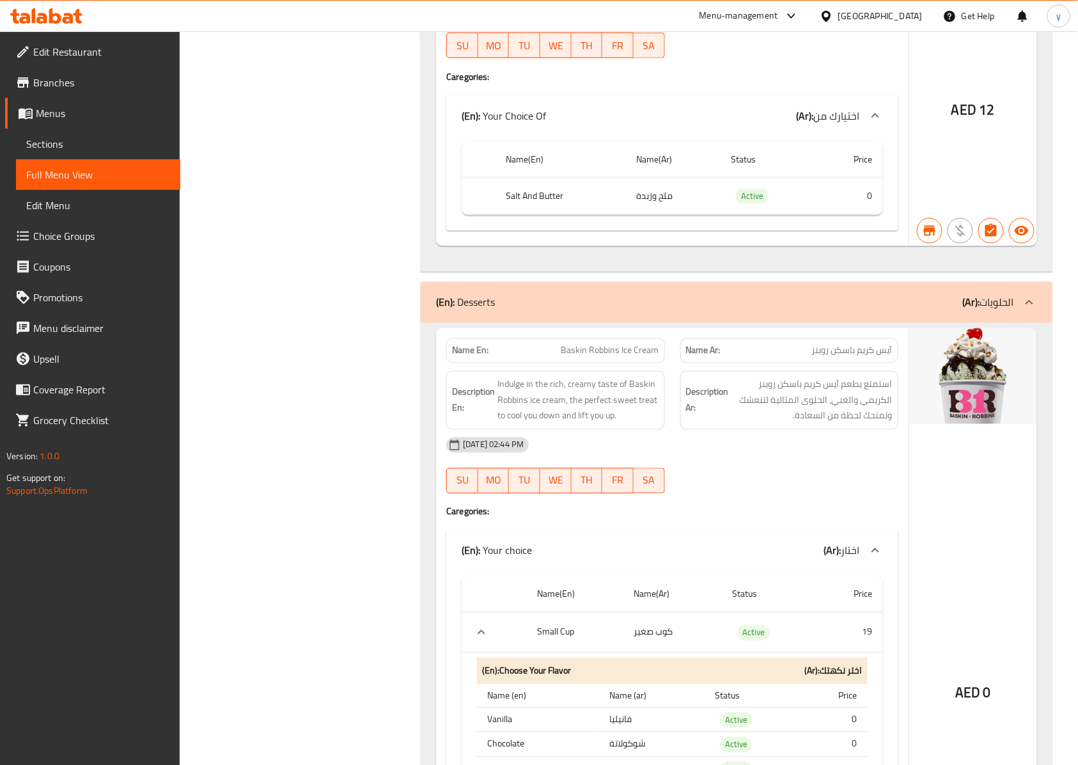
click at [119, 88] on span "Branches" at bounding box center [101, 82] width 137 height 15
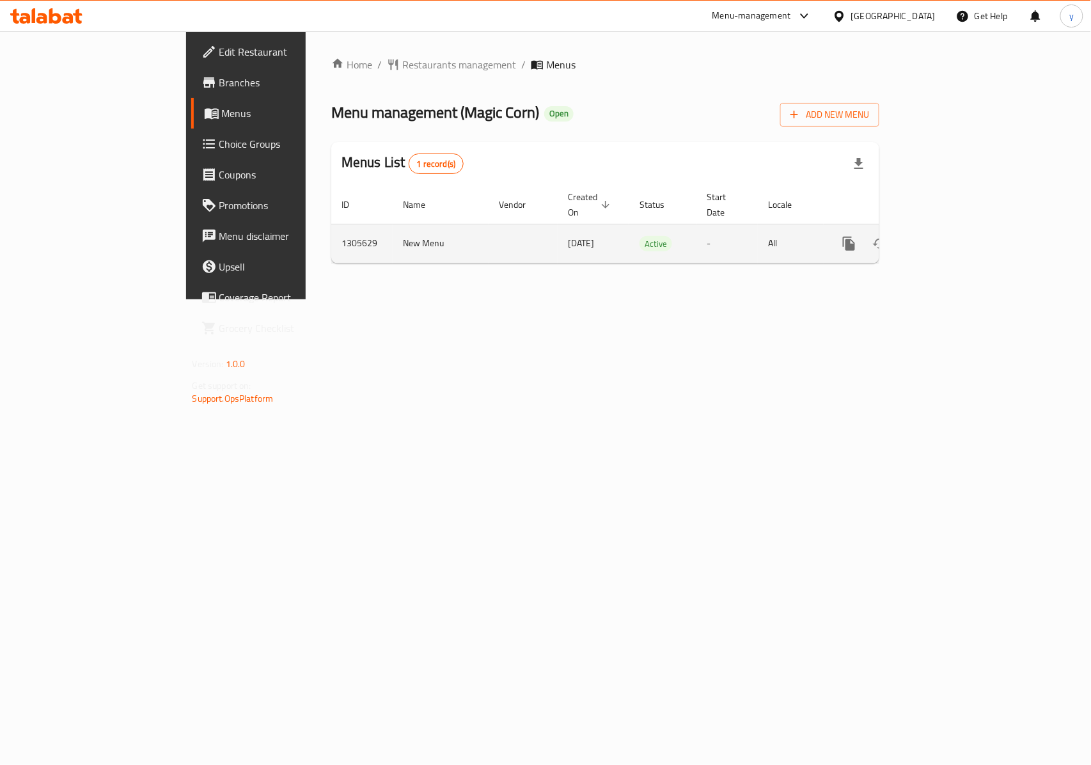
click at [949, 236] on icon "enhanced table" at bounding box center [940, 243] width 15 height 15
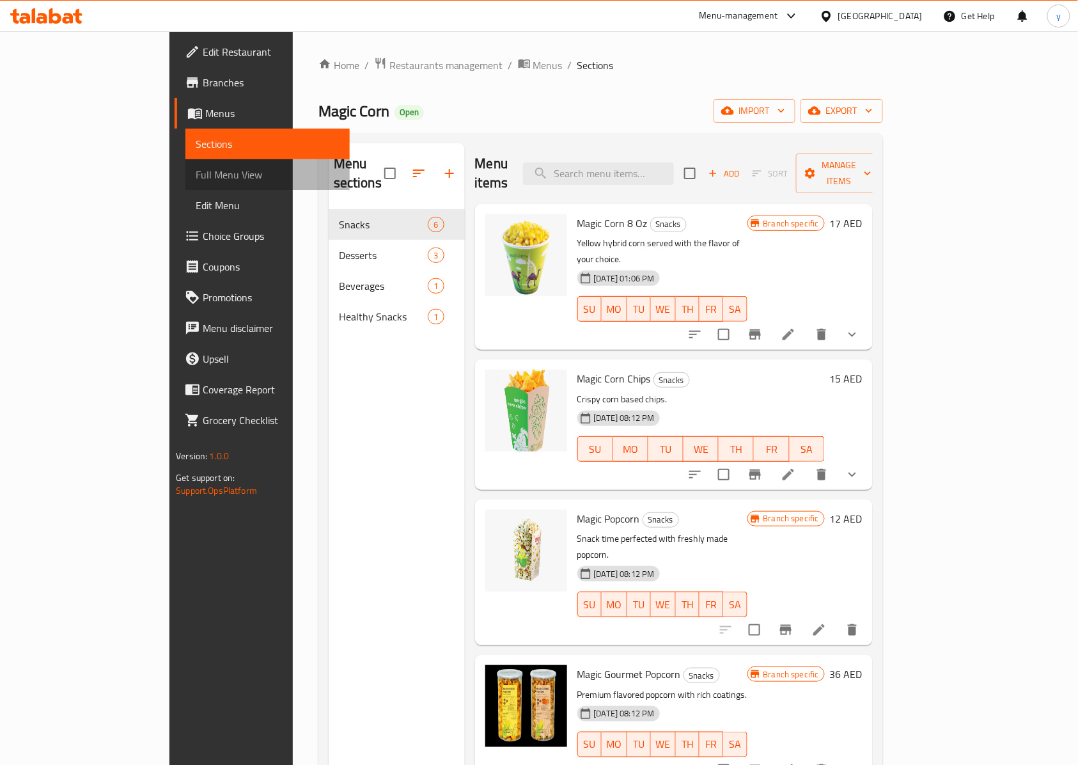
click at [196, 175] on span "Full Menu View" at bounding box center [268, 174] width 144 height 15
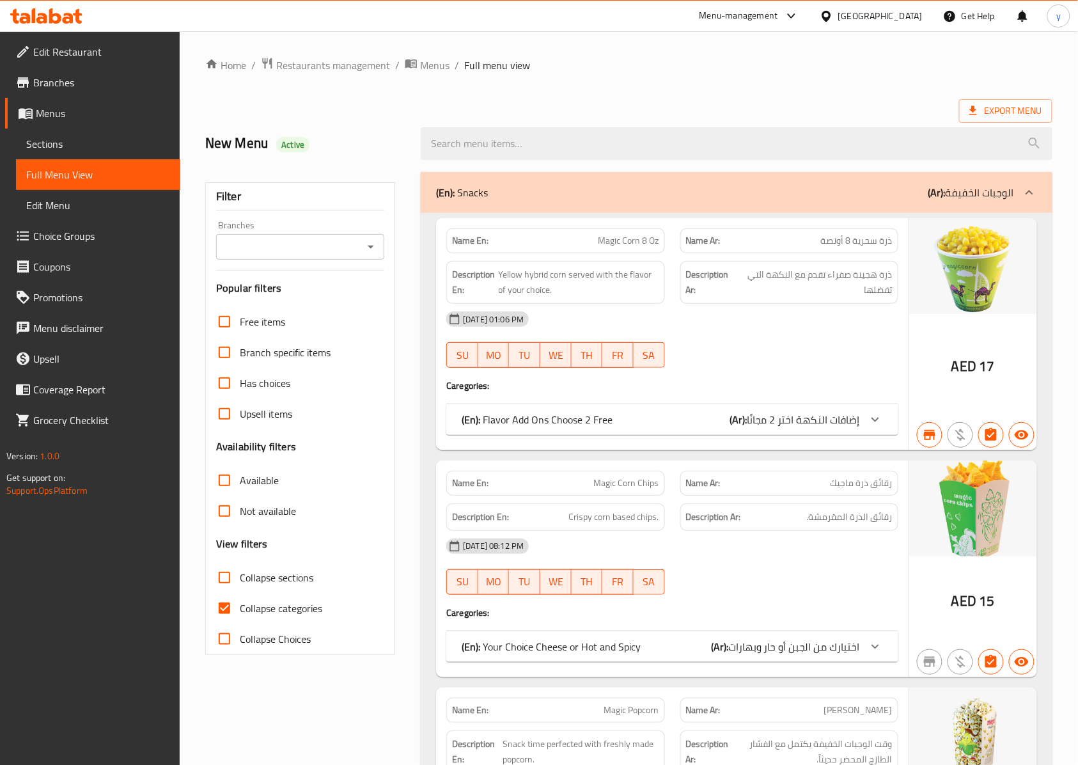
click at [251, 602] on span "Collapse categories" at bounding box center [281, 607] width 82 height 15
click at [240, 602] on input "Collapse categories" at bounding box center [224, 608] width 31 height 31
checkbox input "false"
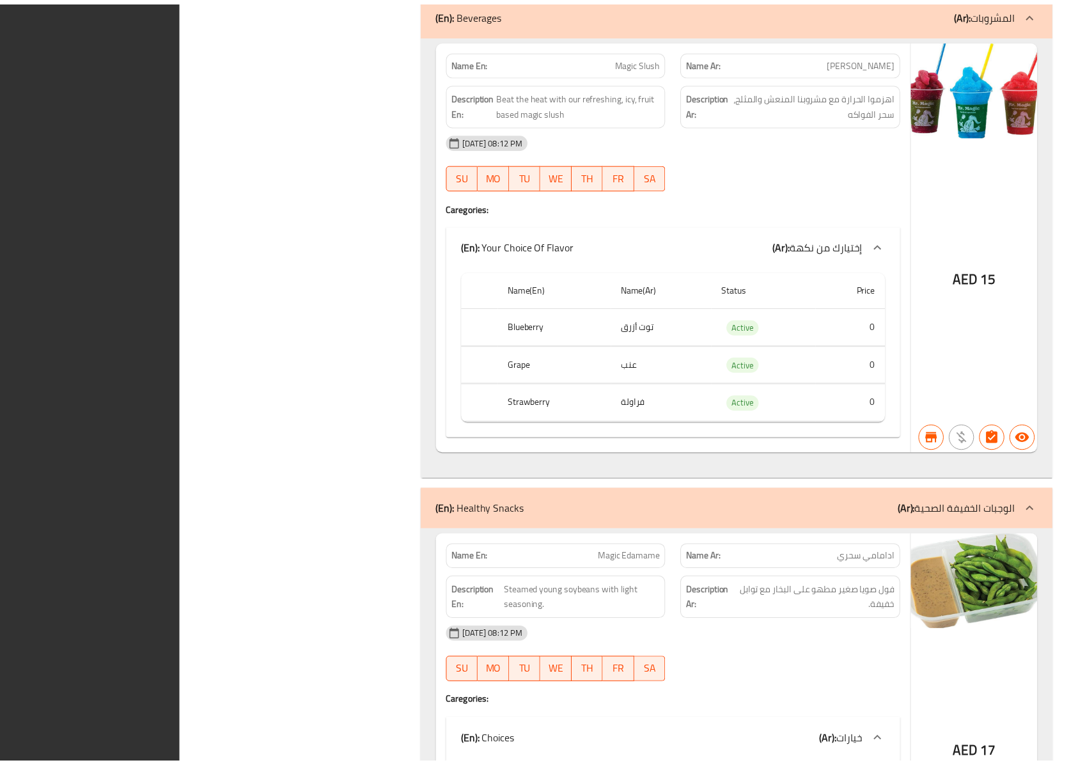
scroll to position [4039, 0]
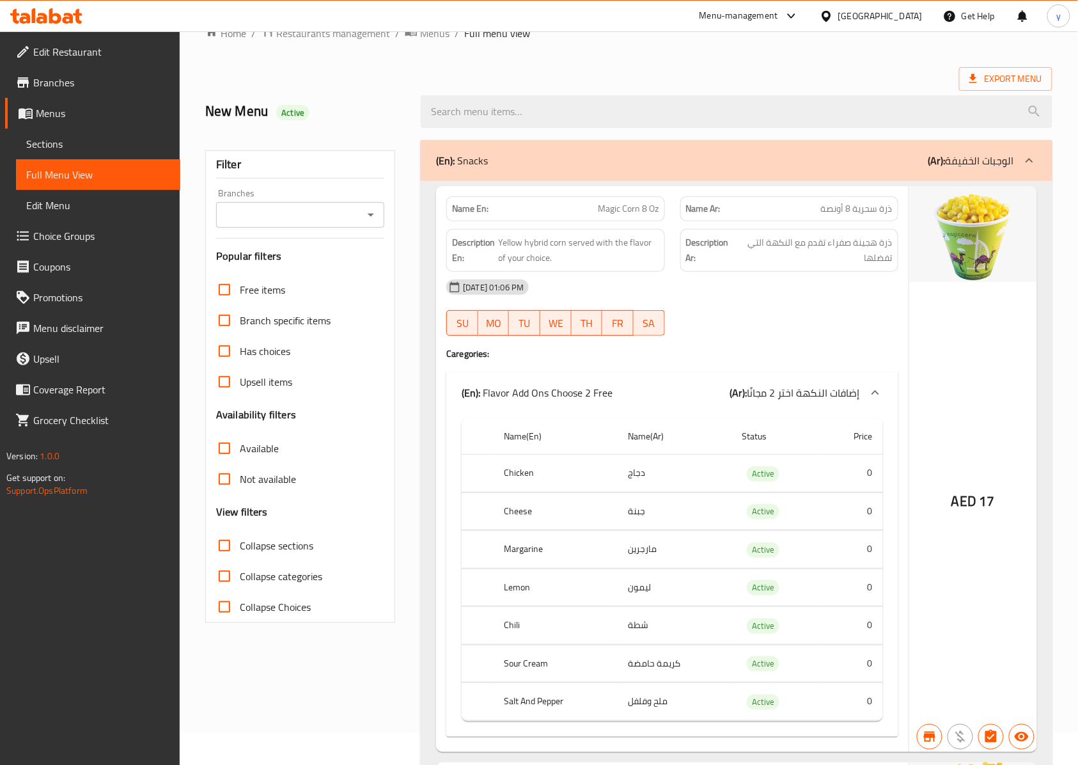
scroll to position [0, 0]
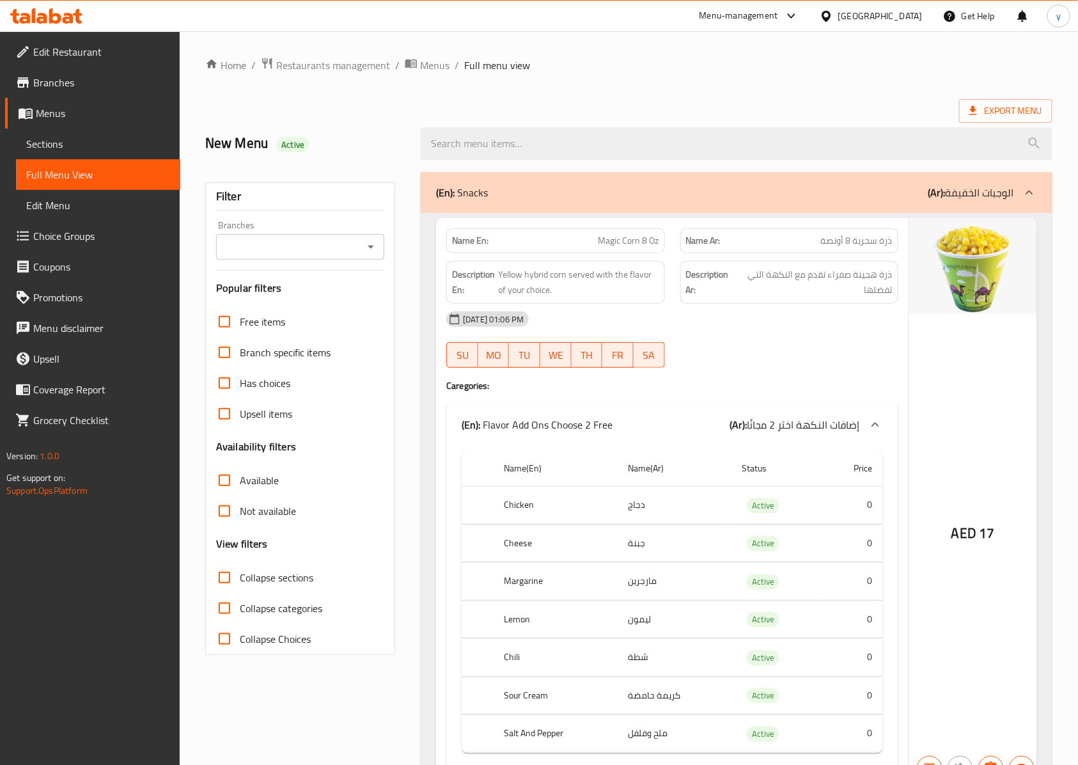
click at [114, 79] on span "Branches" at bounding box center [101, 82] width 137 height 15
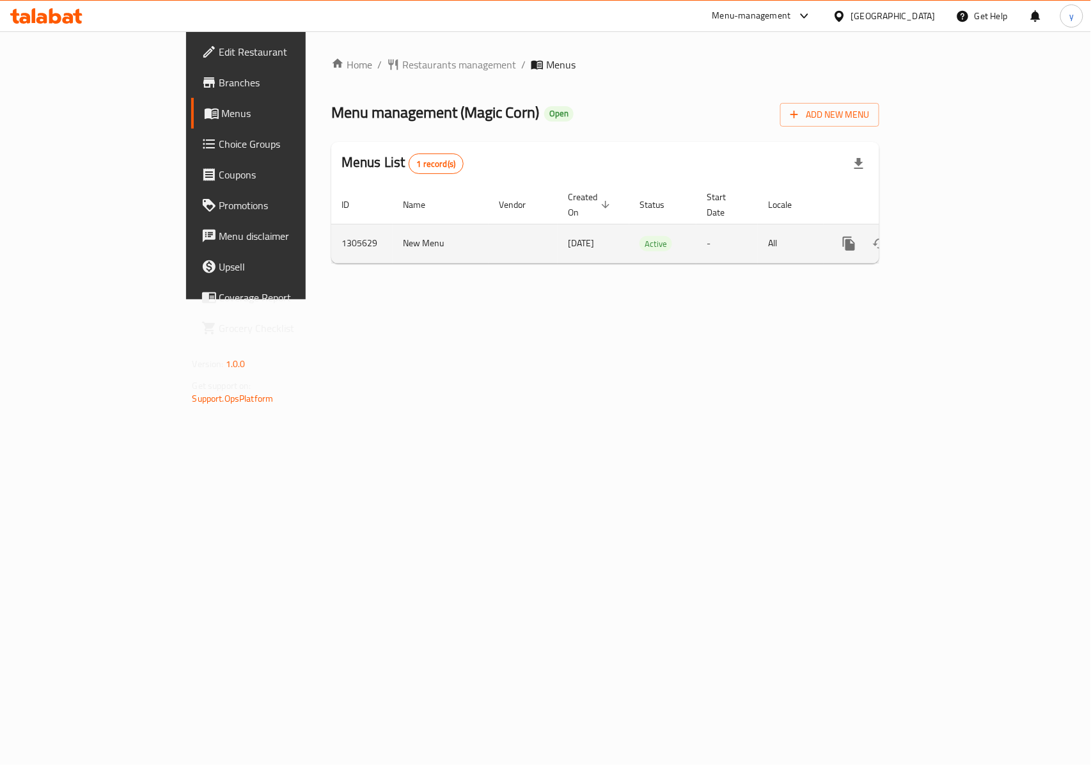
click at [947, 238] on icon "enhanced table" at bounding box center [941, 244] width 12 height 12
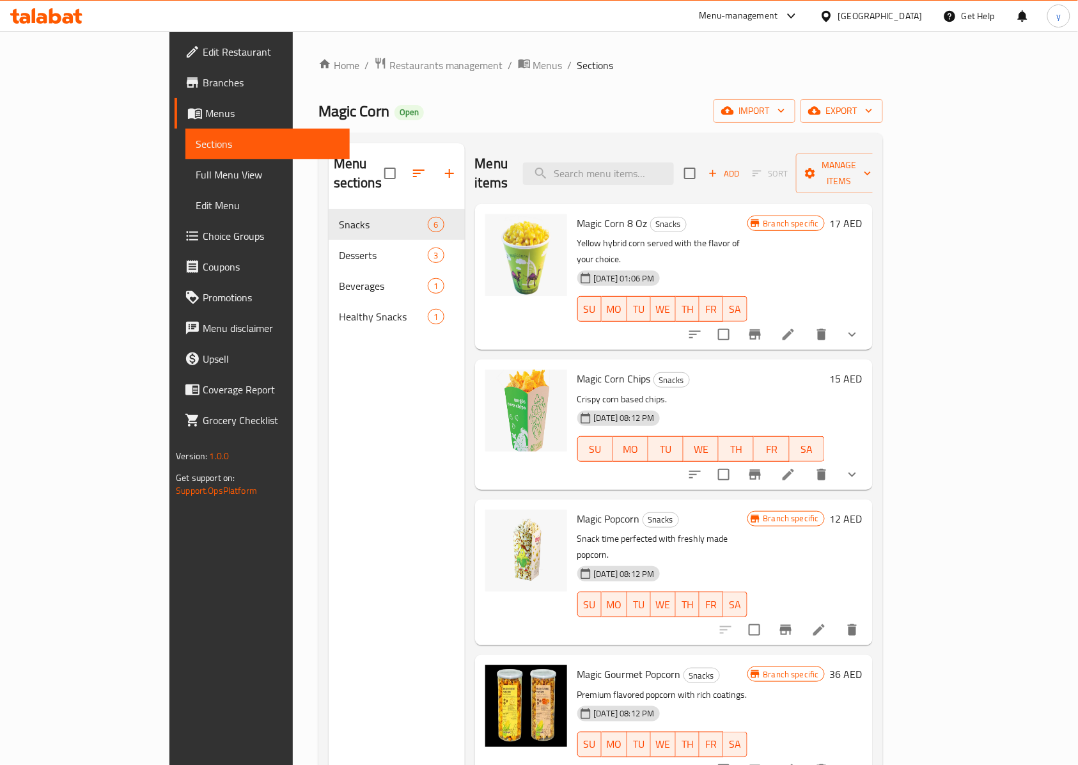
click at [196, 176] on span "Full Menu View" at bounding box center [268, 174] width 144 height 15
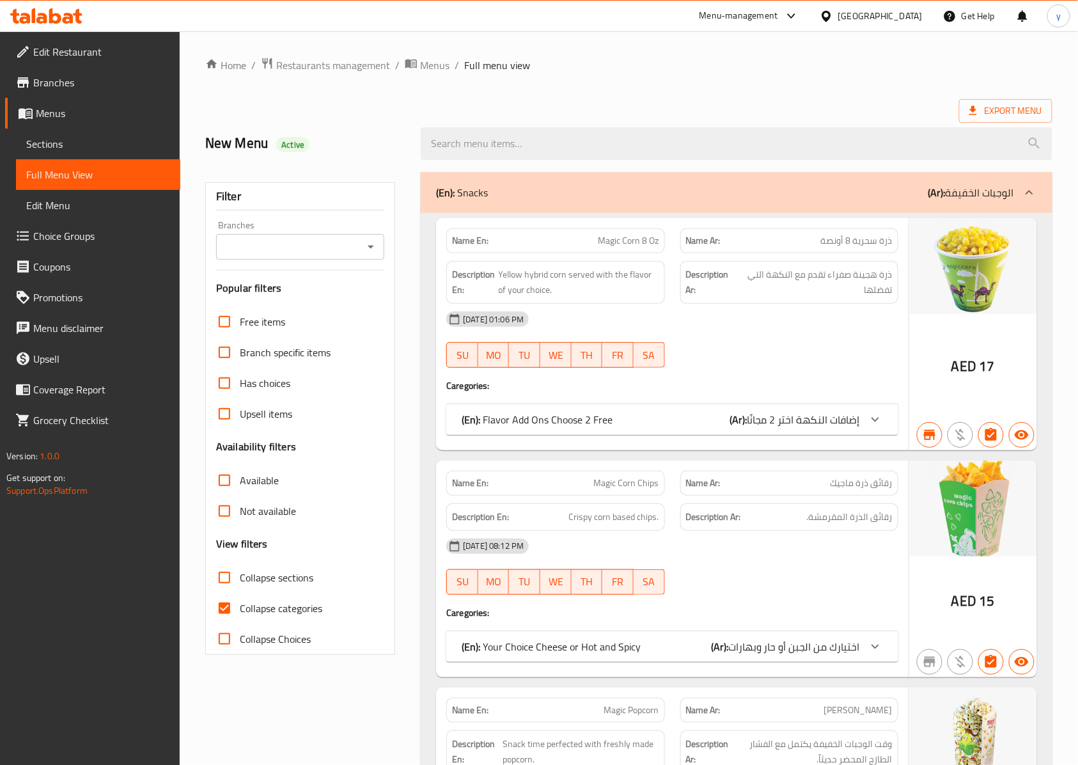
click at [222, 604] on input "Collapse categories" at bounding box center [224, 608] width 31 height 31
checkbox input "false"
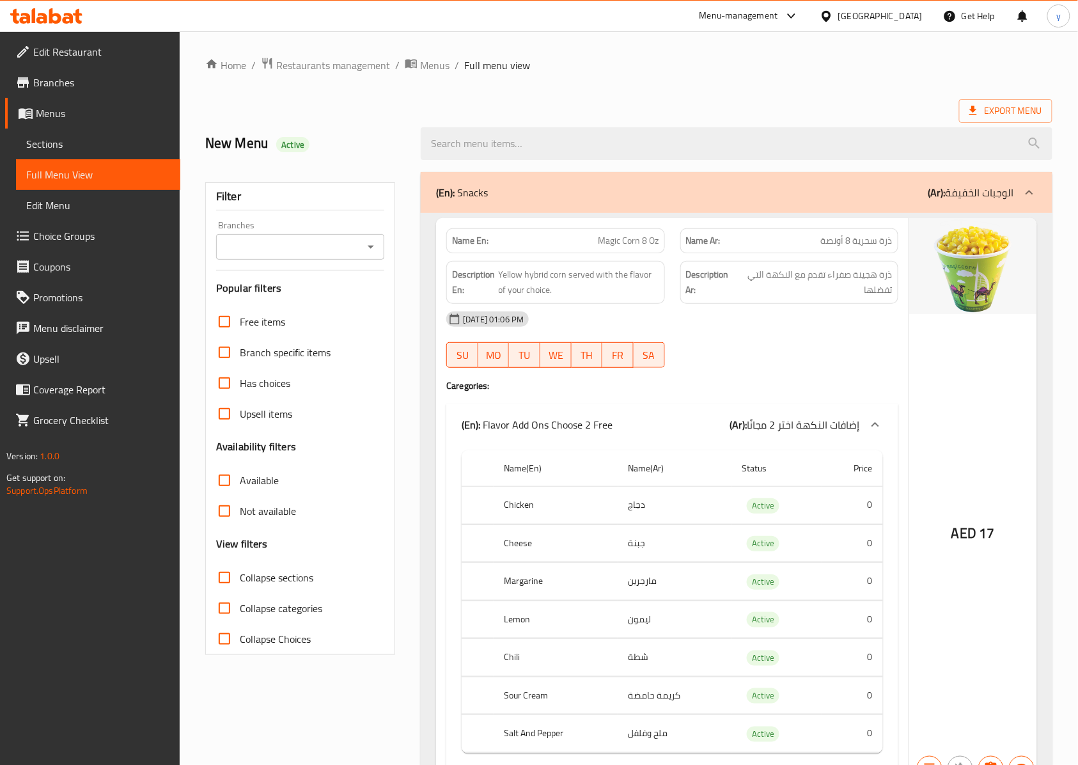
click at [78, 134] on link "Sections" at bounding box center [98, 144] width 164 height 31
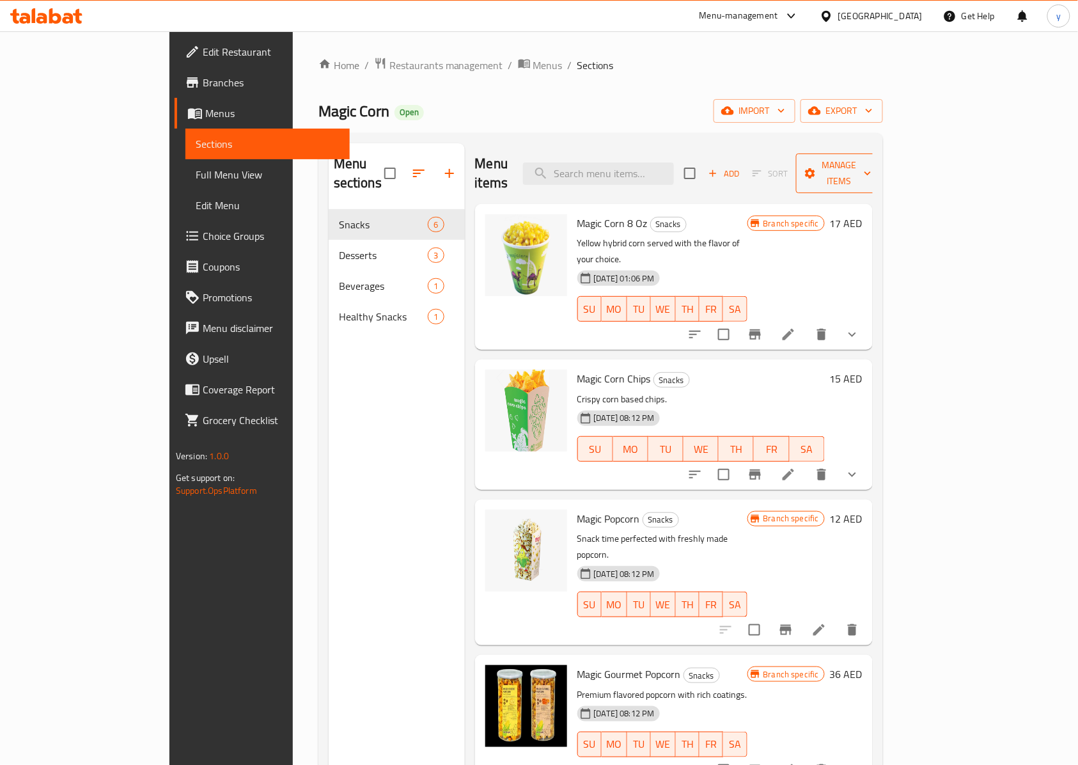
click at [871, 164] on span "Manage items" at bounding box center [838, 173] width 65 height 32
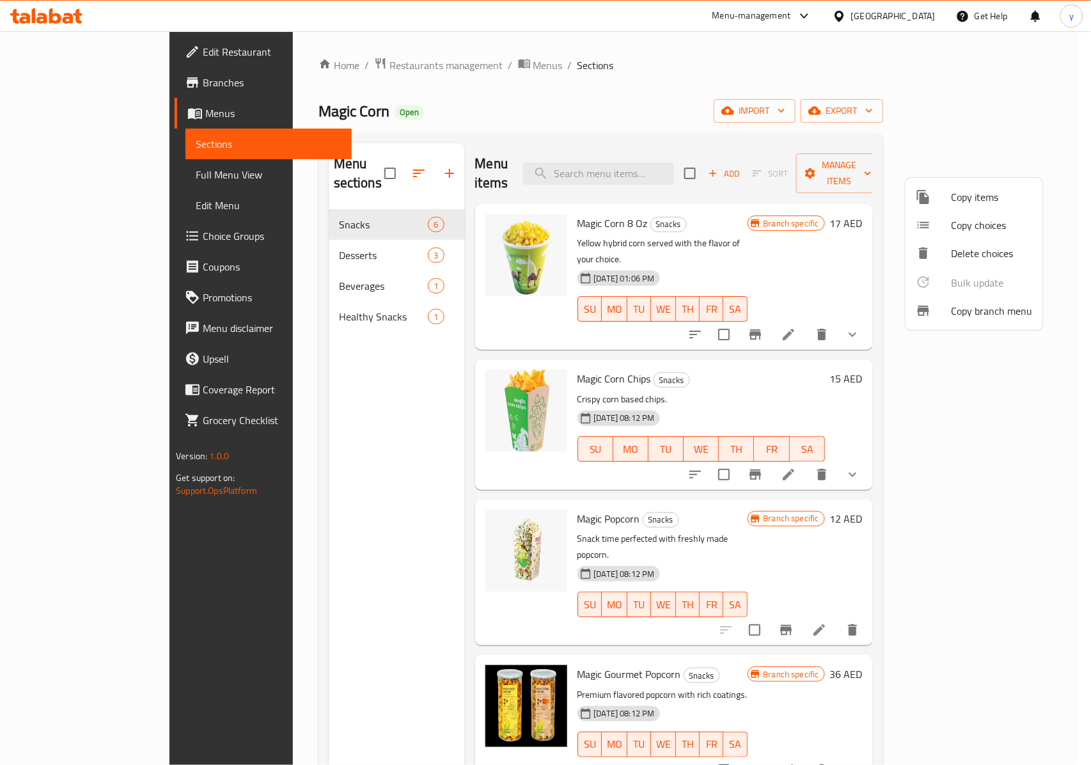
click at [987, 312] on span "Copy branch menu" at bounding box center [991, 310] width 81 height 15
click at [58, 52] on div at bounding box center [545, 382] width 1091 height 765
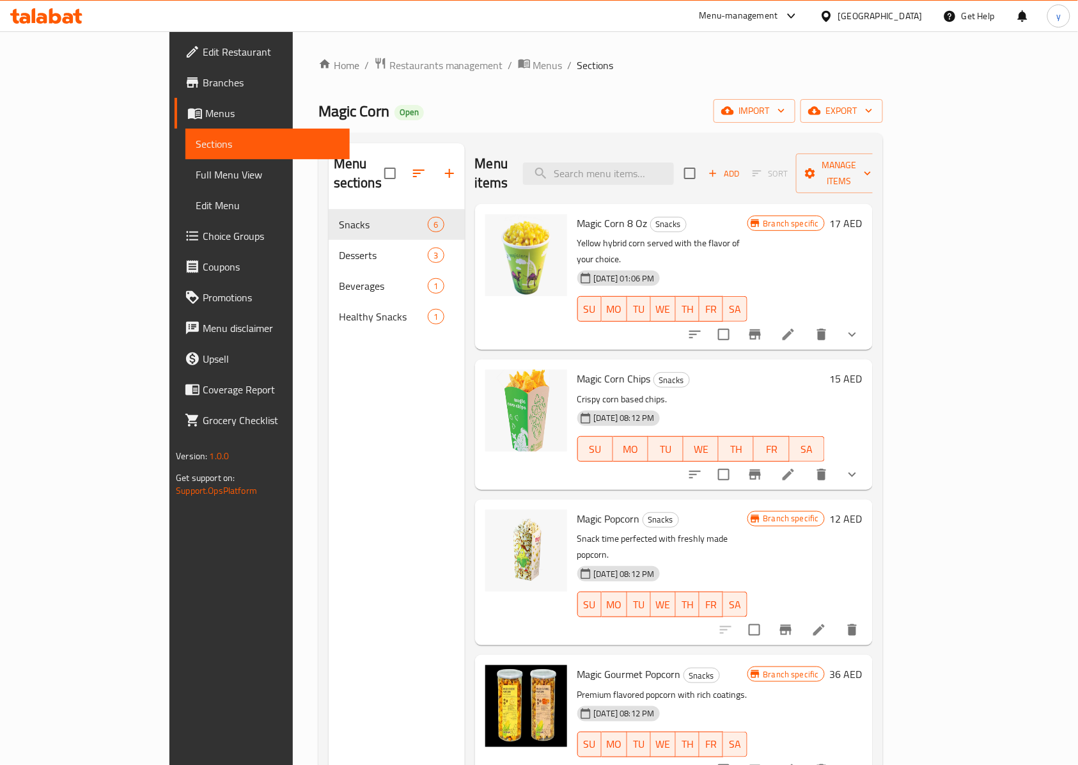
click at [203, 85] on span "Branches" at bounding box center [271, 82] width 137 height 15
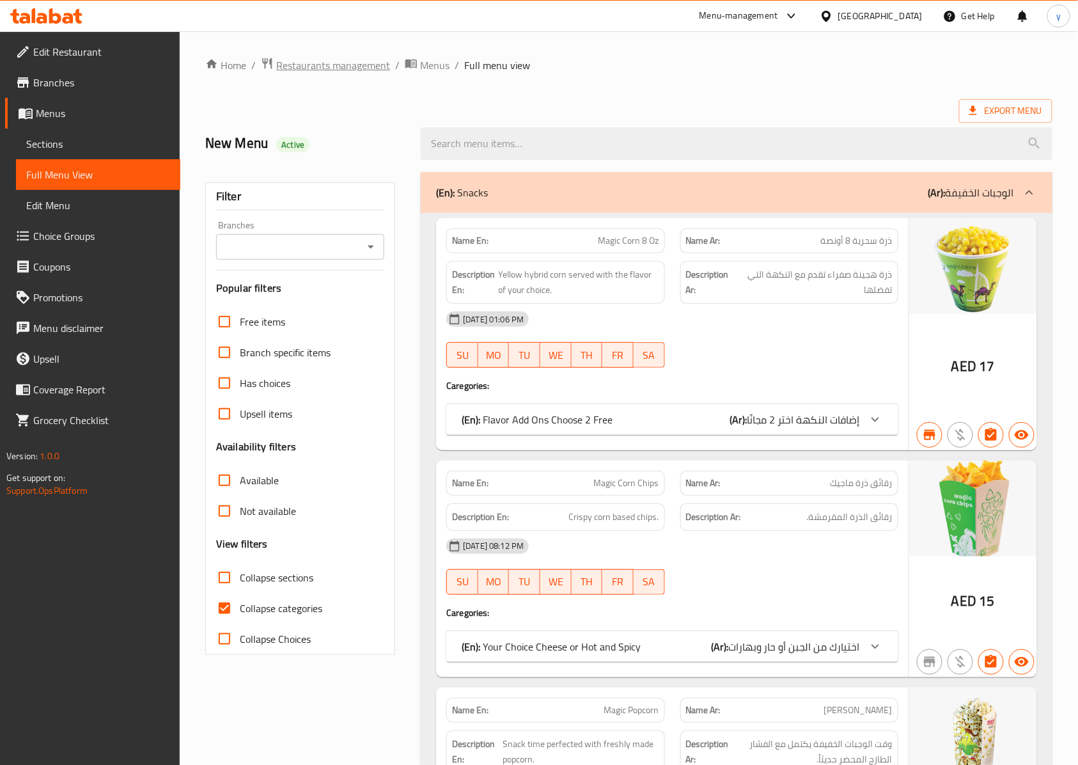
click at [326, 70] on span "Restaurants management" at bounding box center [333, 65] width 114 height 15
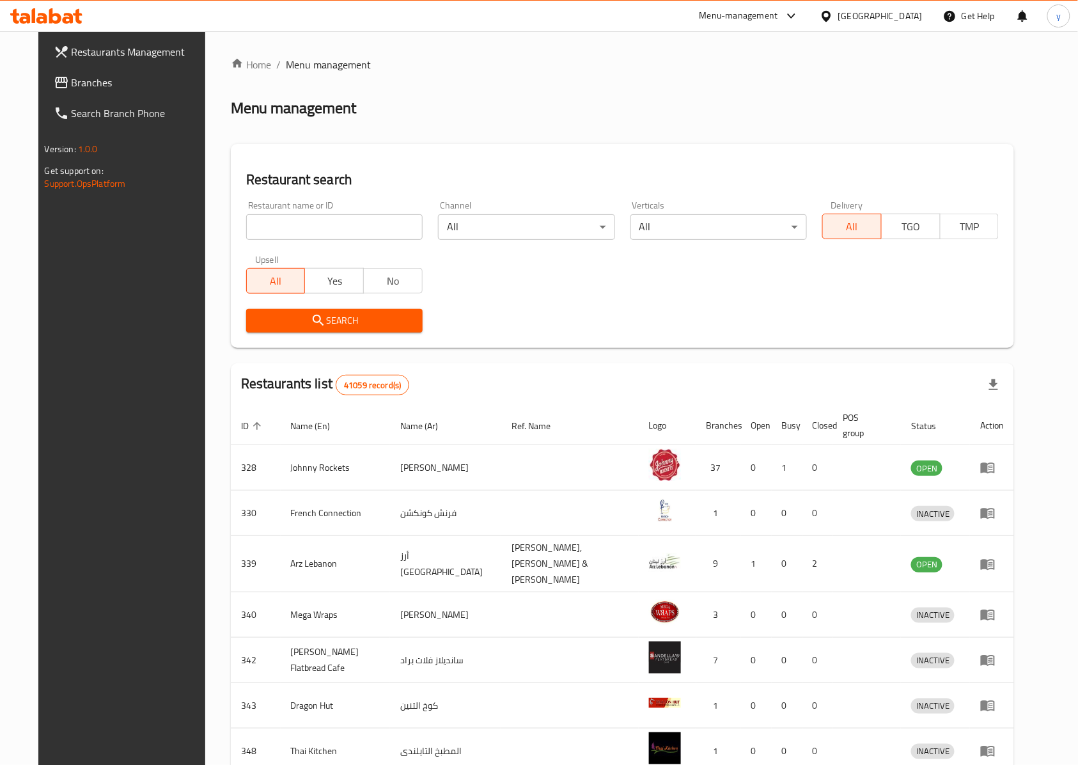
click at [100, 73] on link "Branches" at bounding box center [130, 82] width 175 height 31
